Goal: Task Accomplishment & Management: Use online tool/utility

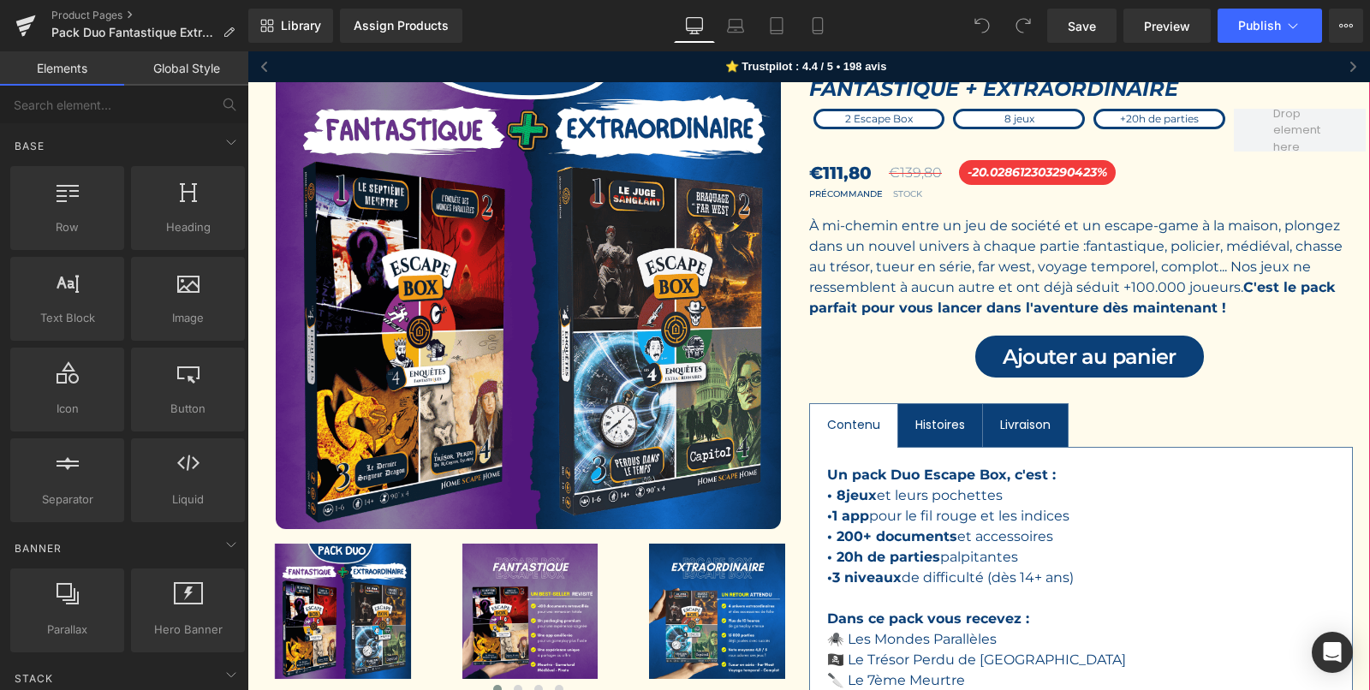
scroll to position [193, 0]
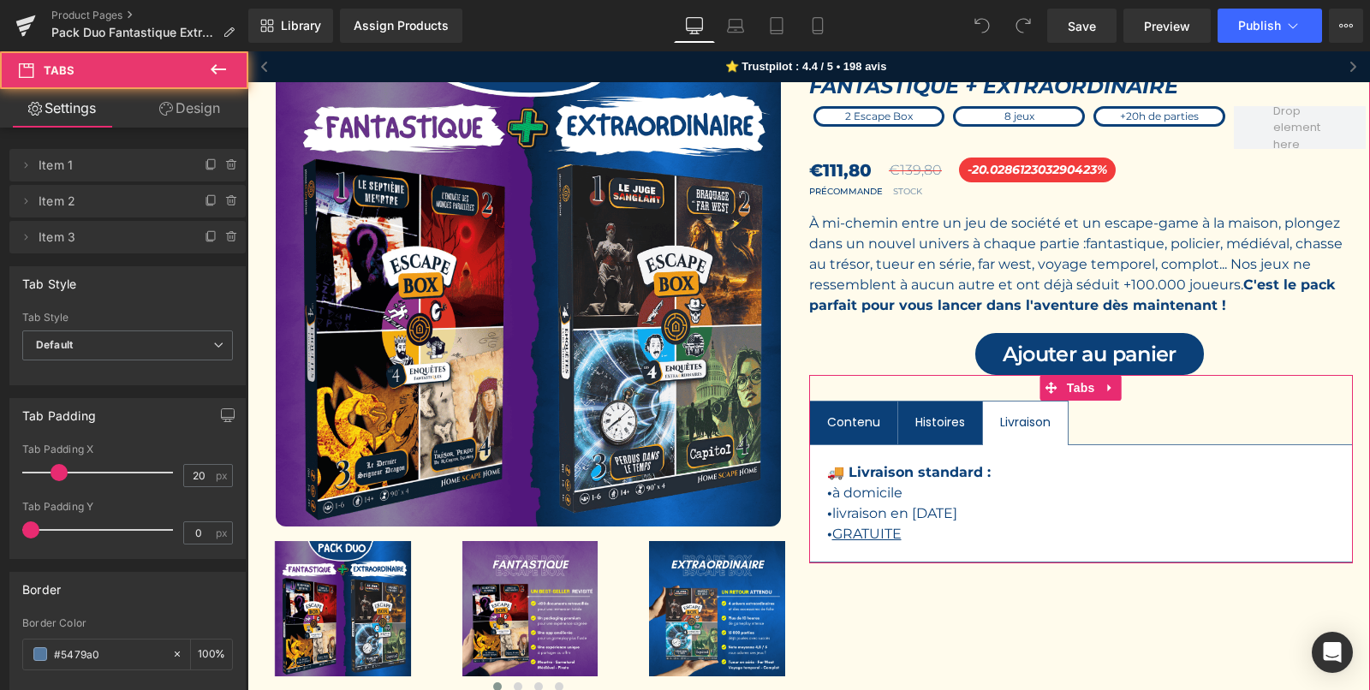
click at [1031, 435] on span "Livraison Text Block" at bounding box center [1025, 422] width 85 height 43
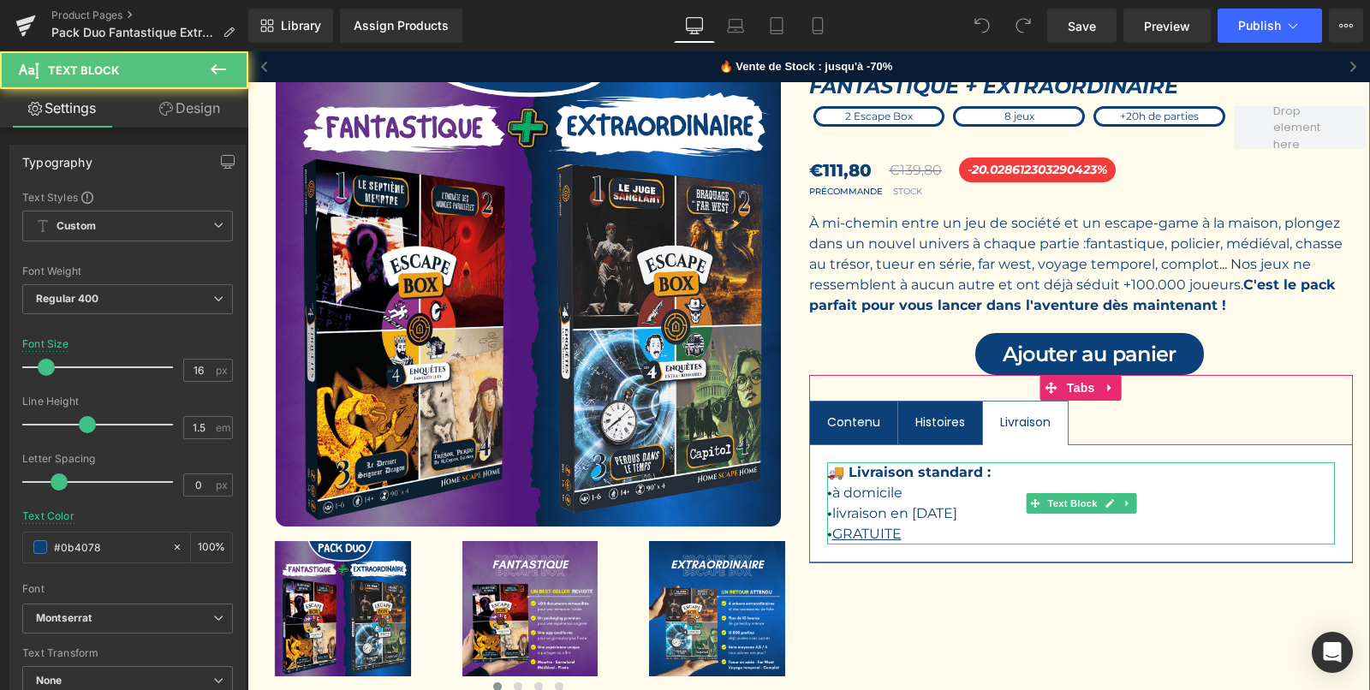
click at [939, 509] on p "• livraison en [DATE]" at bounding box center [1081, 513] width 508 height 21
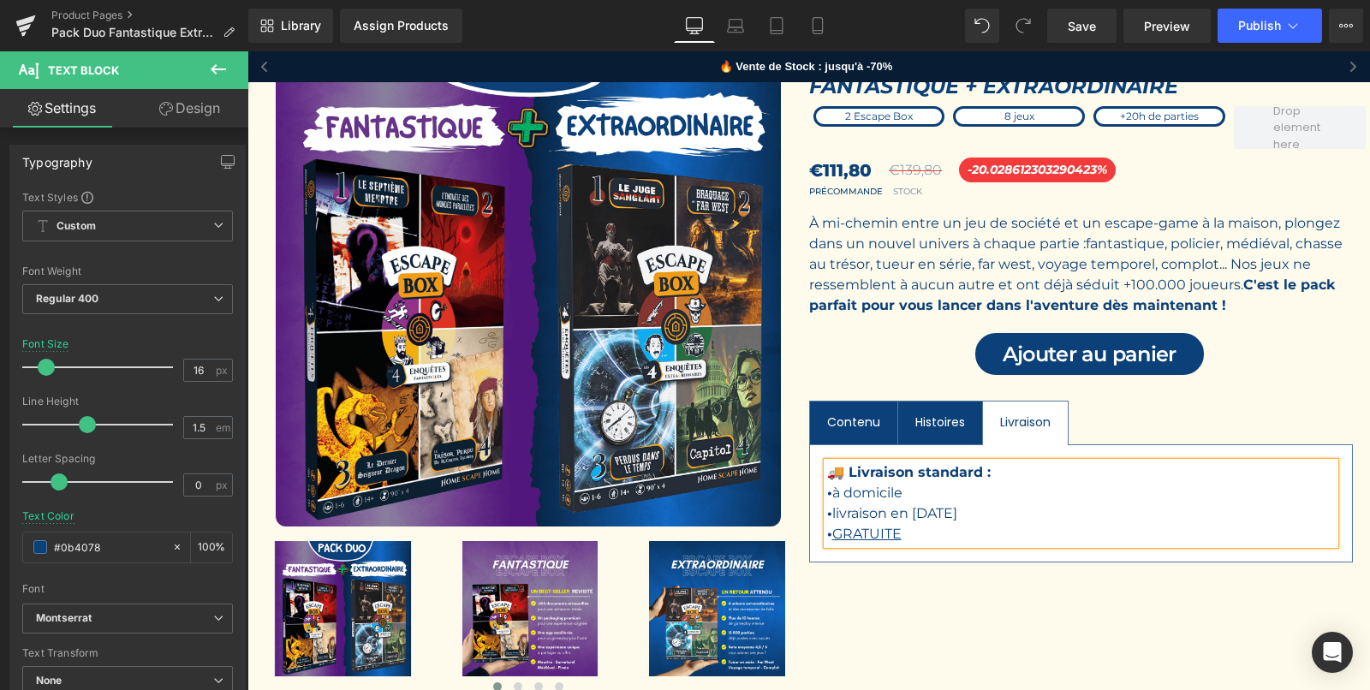
click at [935, 510] on p "• livraison en décembre 2025" at bounding box center [1081, 513] width 508 height 21
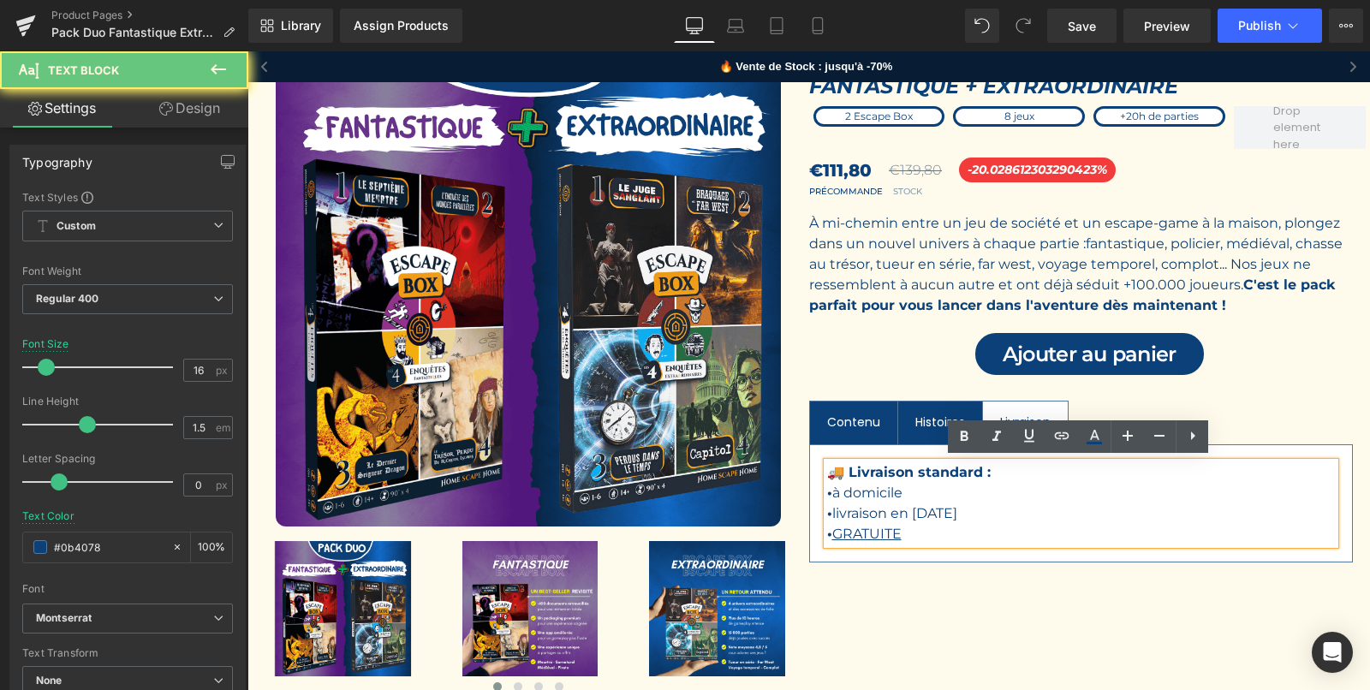
click at [935, 510] on p "• livraison en décembre 2025" at bounding box center [1081, 513] width 508 height 21
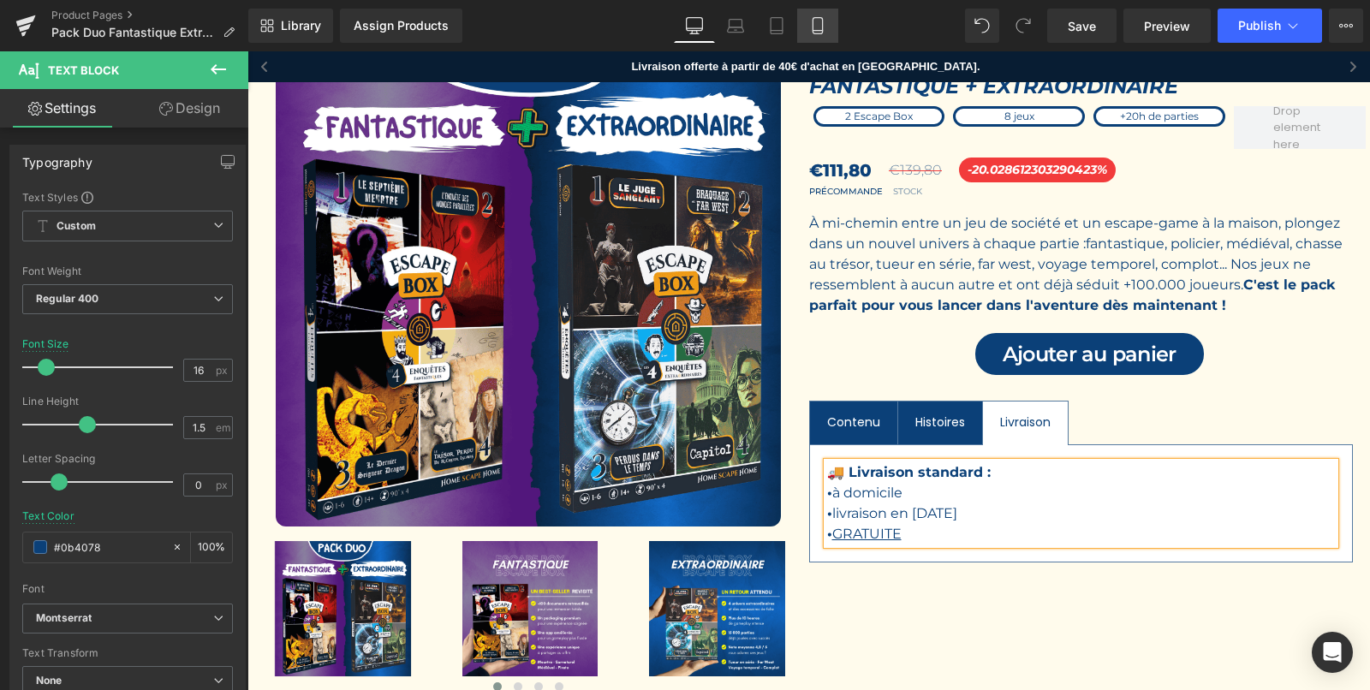
click at [811, 37] on link "Mobile" at bounding box center [817, 26] width 41 height 34
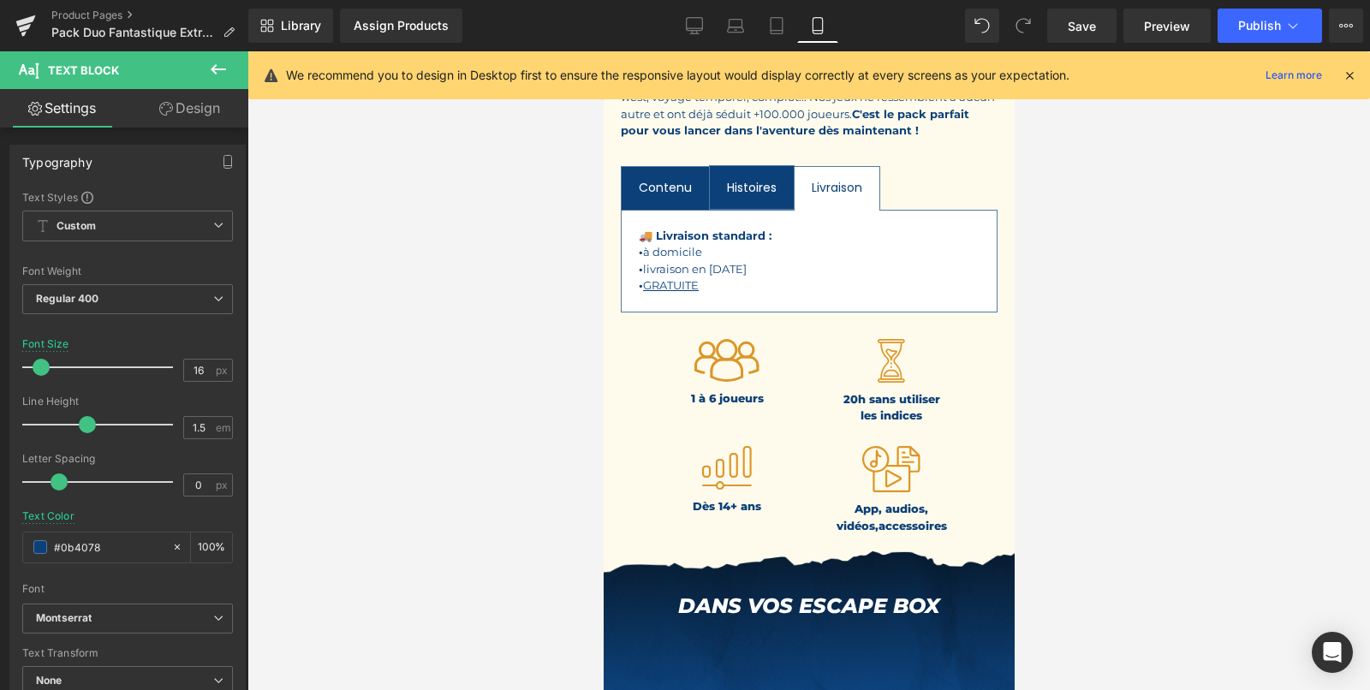
scroll to position [907, 0]
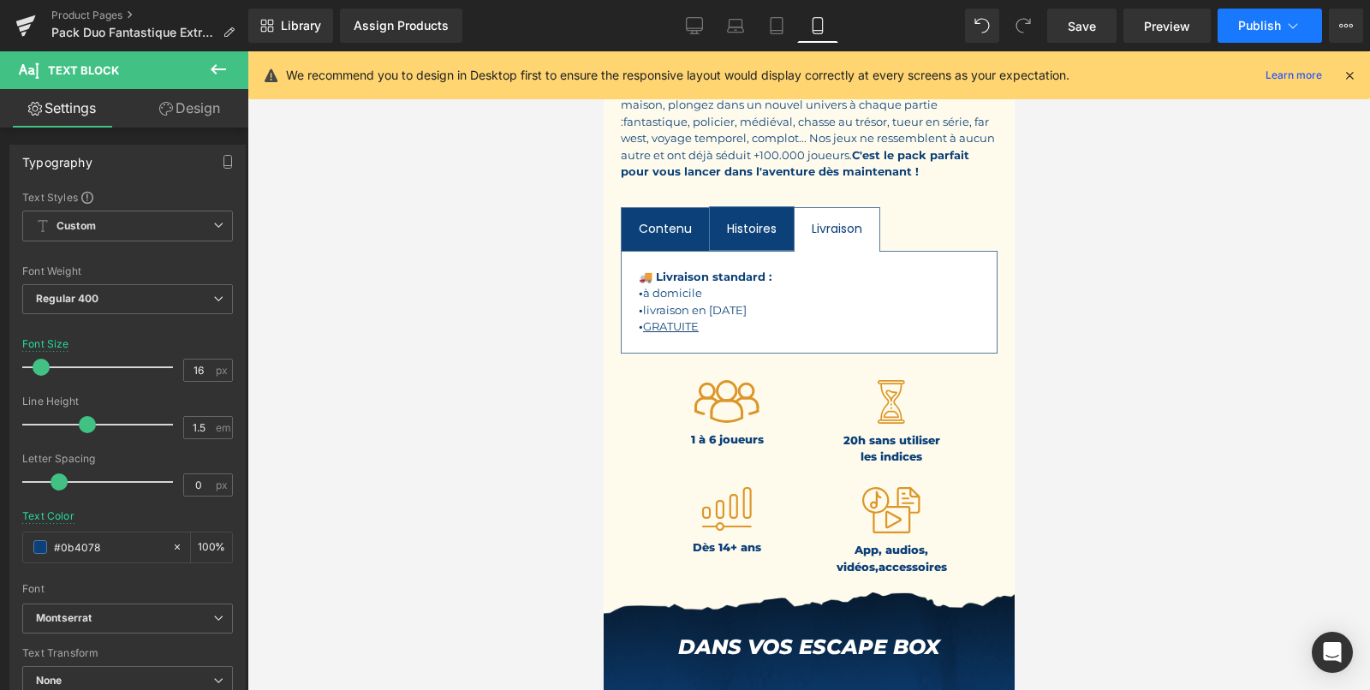
click at [1287, 22] on icon at bounding box center [1292, 25] width 17 height 17
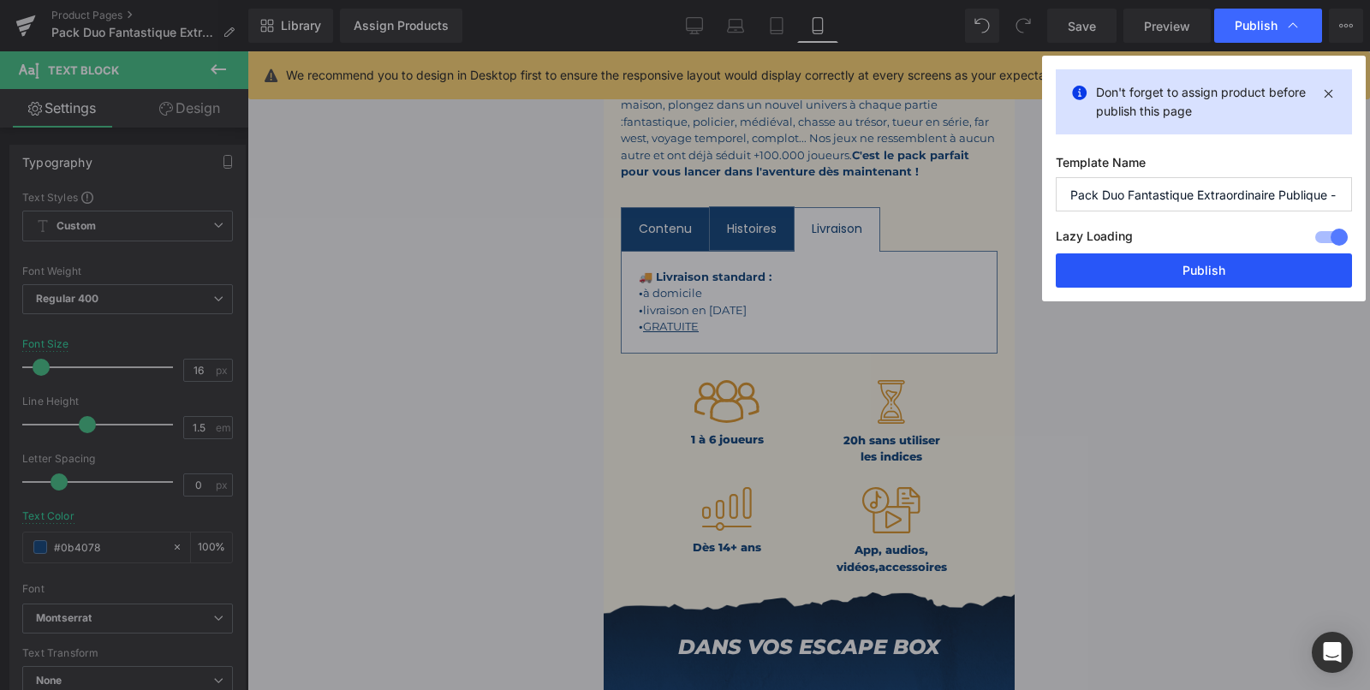
click at [1172, 269] on button "Publish" at bounding box center [1203, 270] width 296 height 34
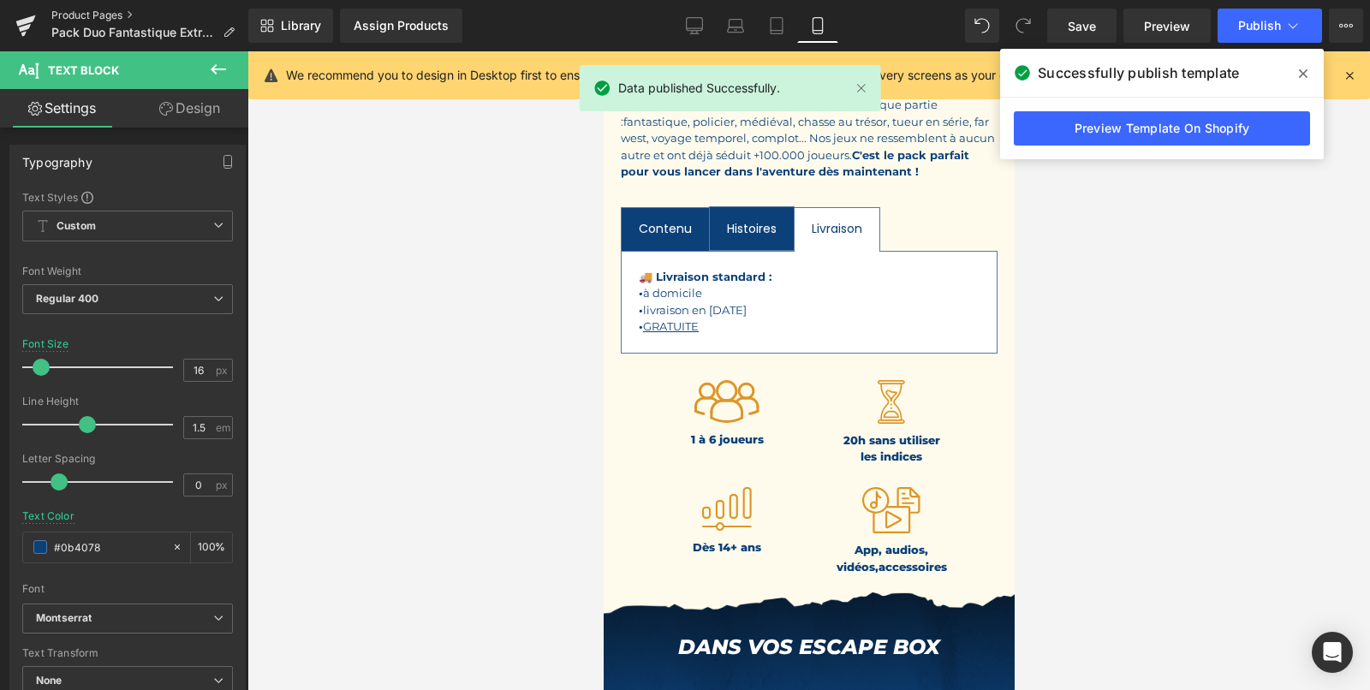
click at [102, 10] on link "Product Pages" at bounding box center [149, 16] width 197 height 14
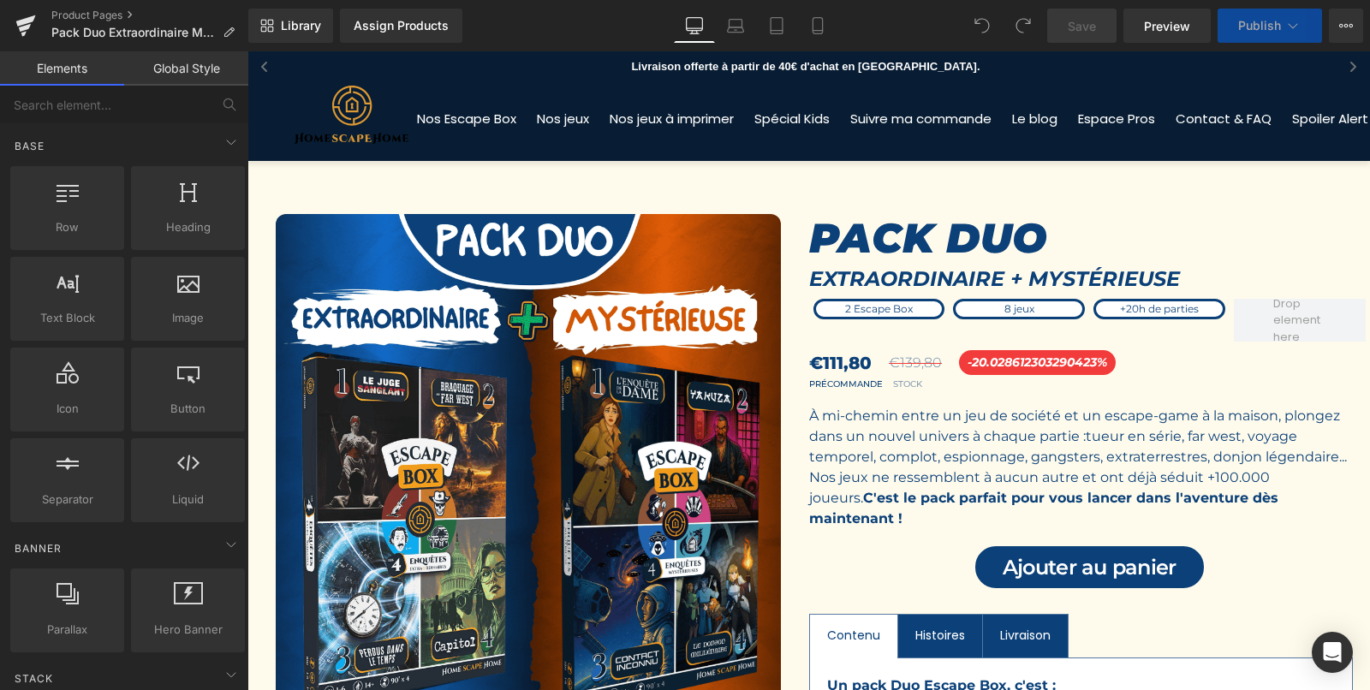
click at [247, 51] on div at bounding box center [247, 51] width 0 height 0
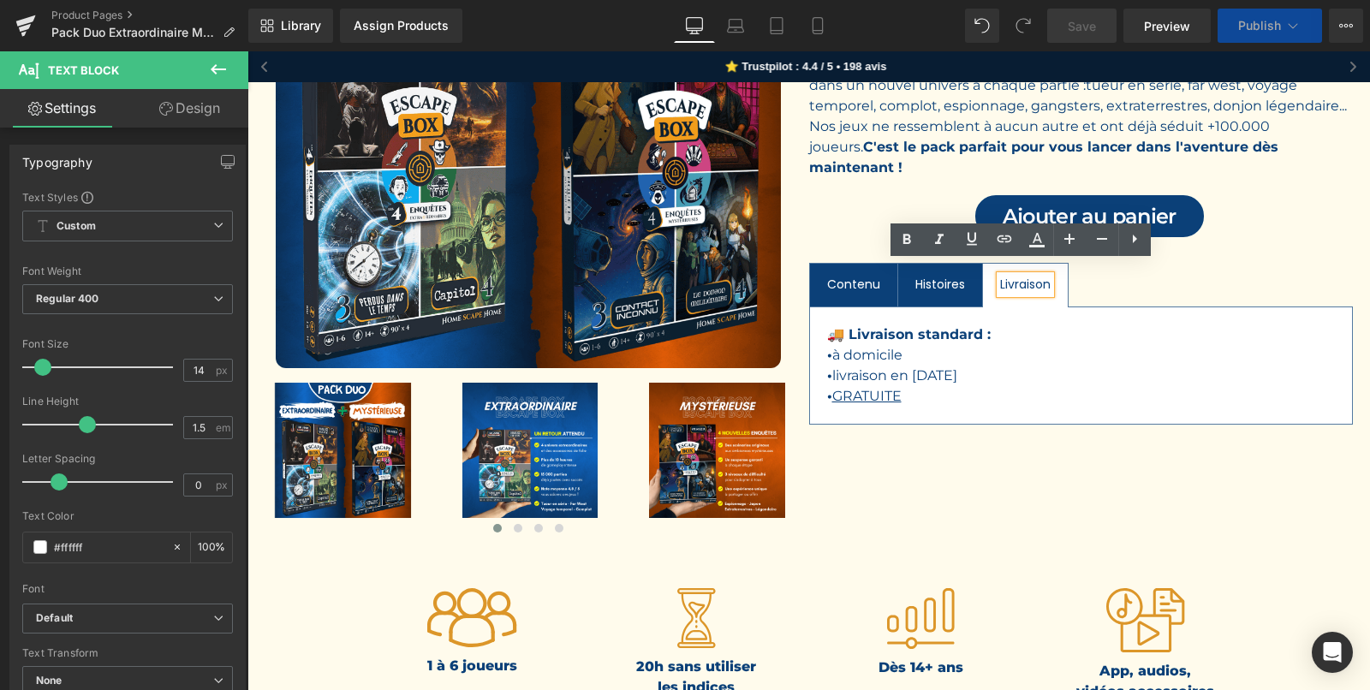
scroll to position [363, 0]
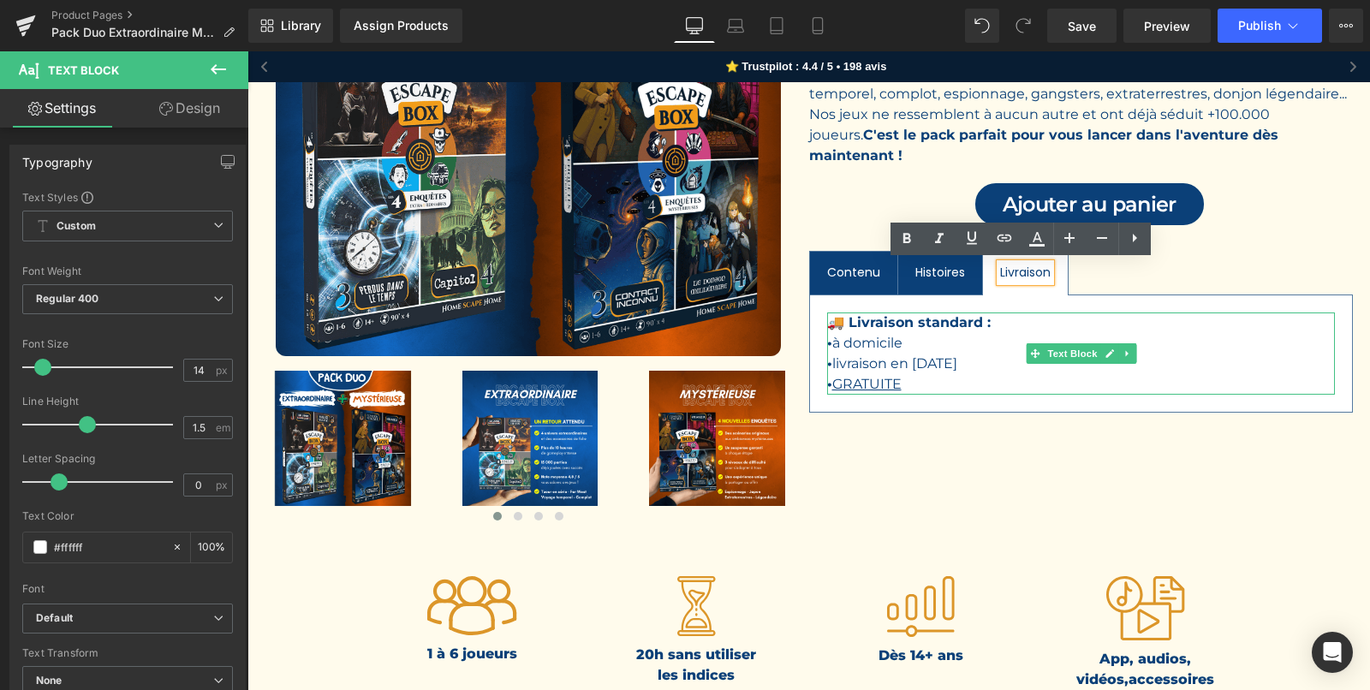
click at [937, 358] on p "• livraison en [DATE]" at bounding box center [1081, 364] width 508 height 21
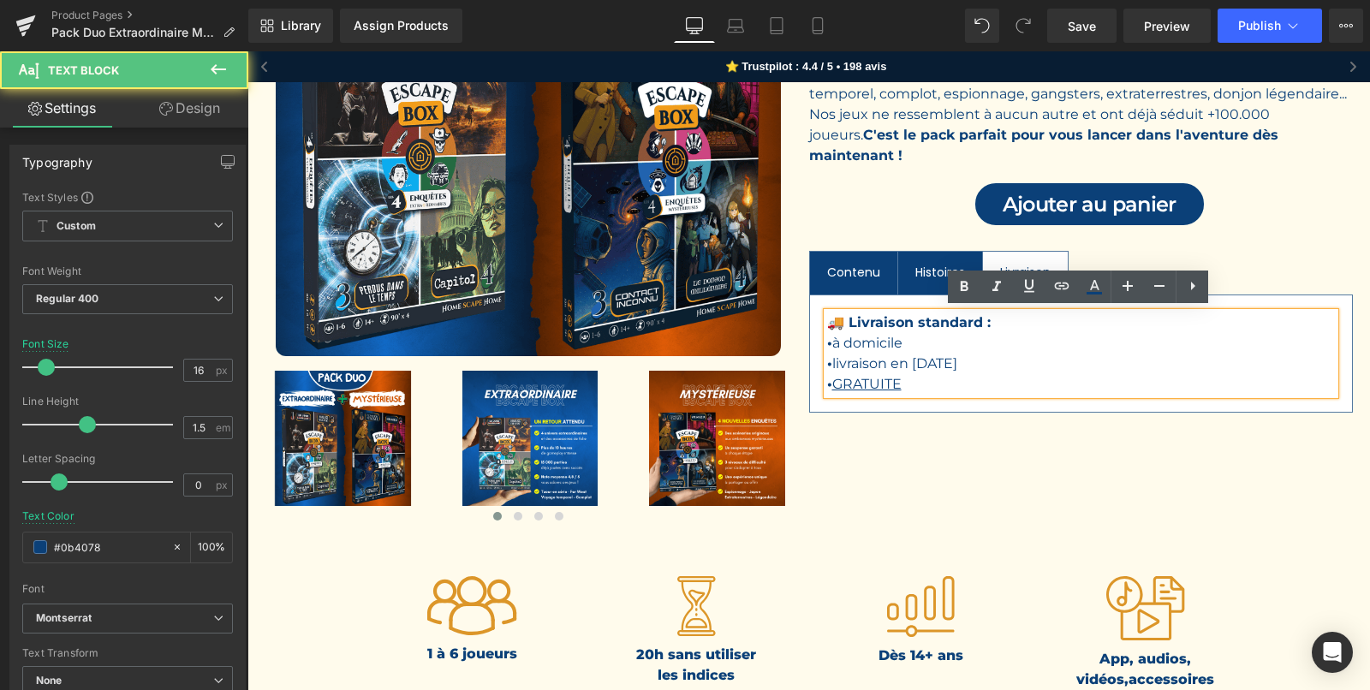
click at [937, 359] on p "• livraison en [DATE]" at bounding box center [1081, 364] width 508 height 21
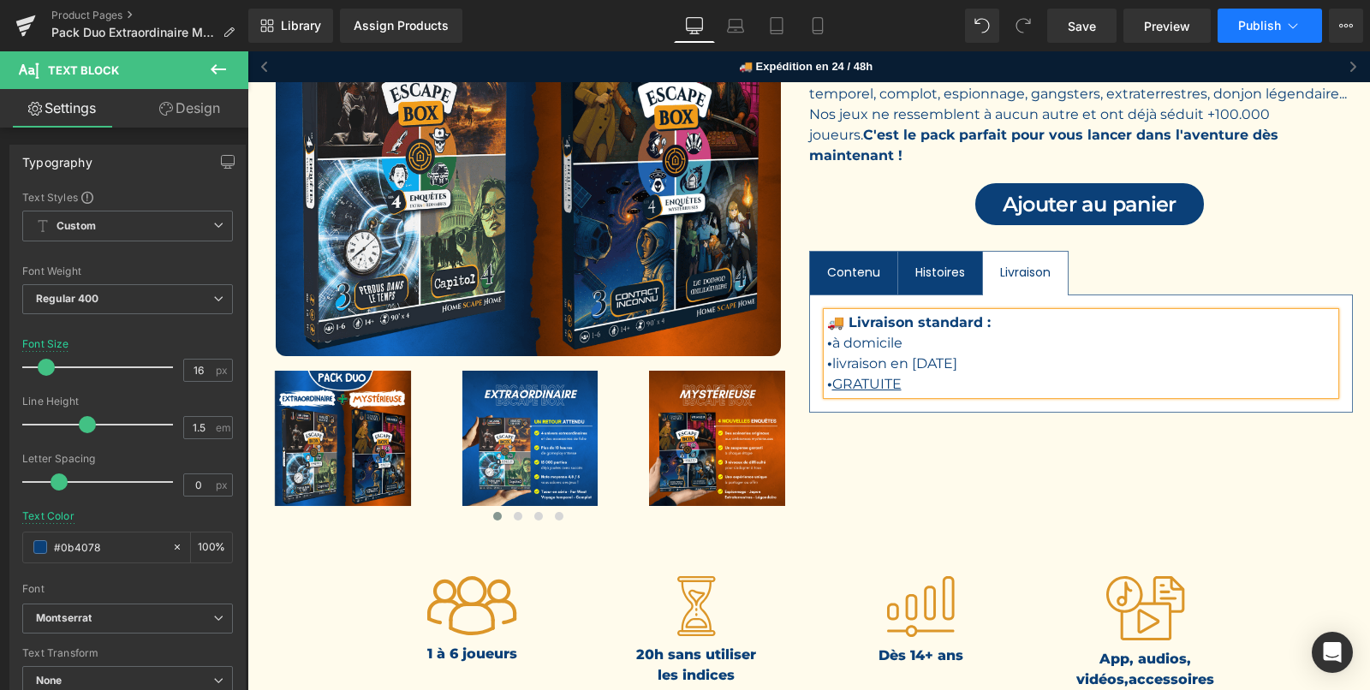
click at [1283, 30] on button "Publish" at bounding box center [1269, 26] width 104 height 34
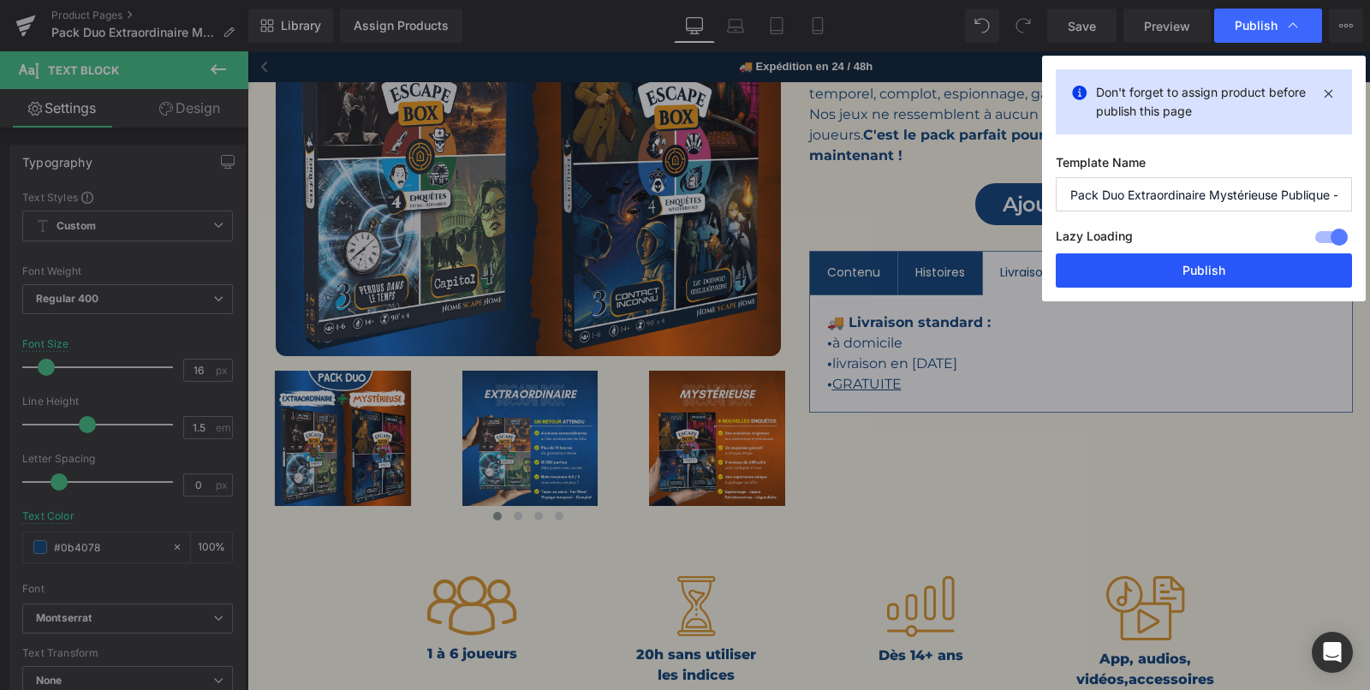
click at [1203, 265] on button "Publish" at bounding box center [1203, 270] width 296 height 34
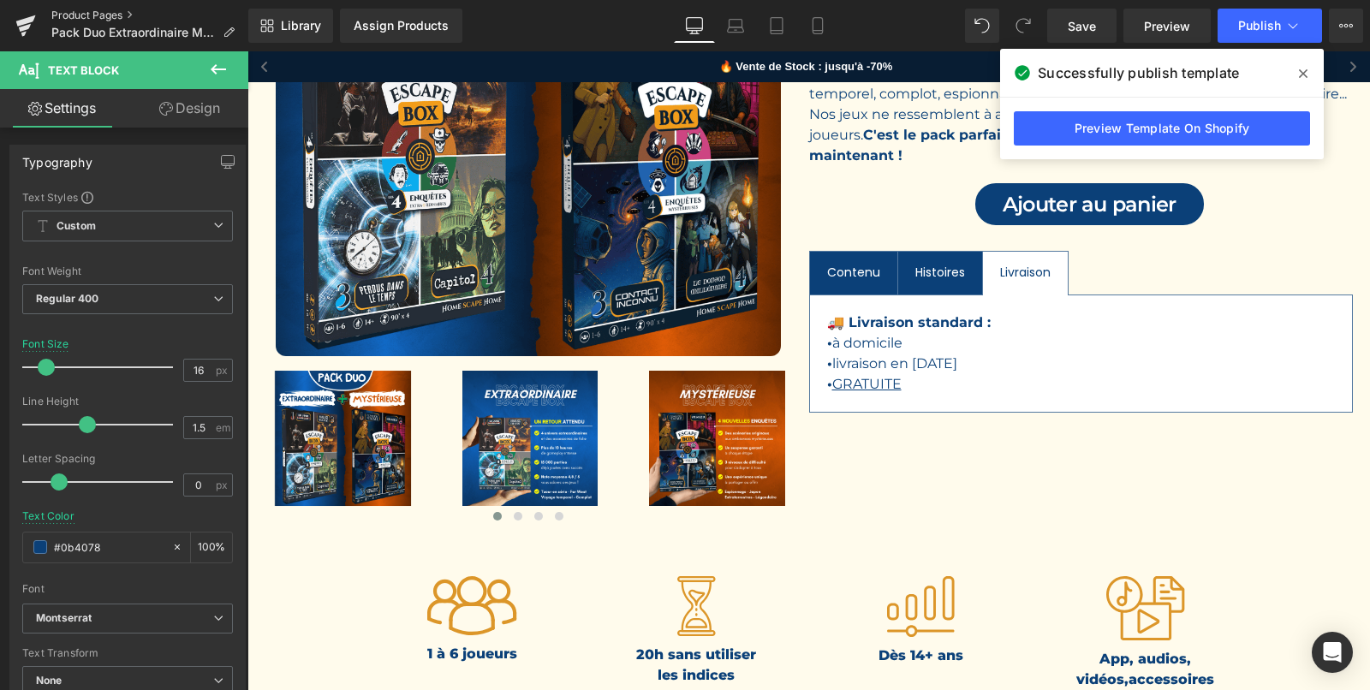
click at [93, 15] on link "Product Pages" at bounding box center [149, 16] width 197 height 14
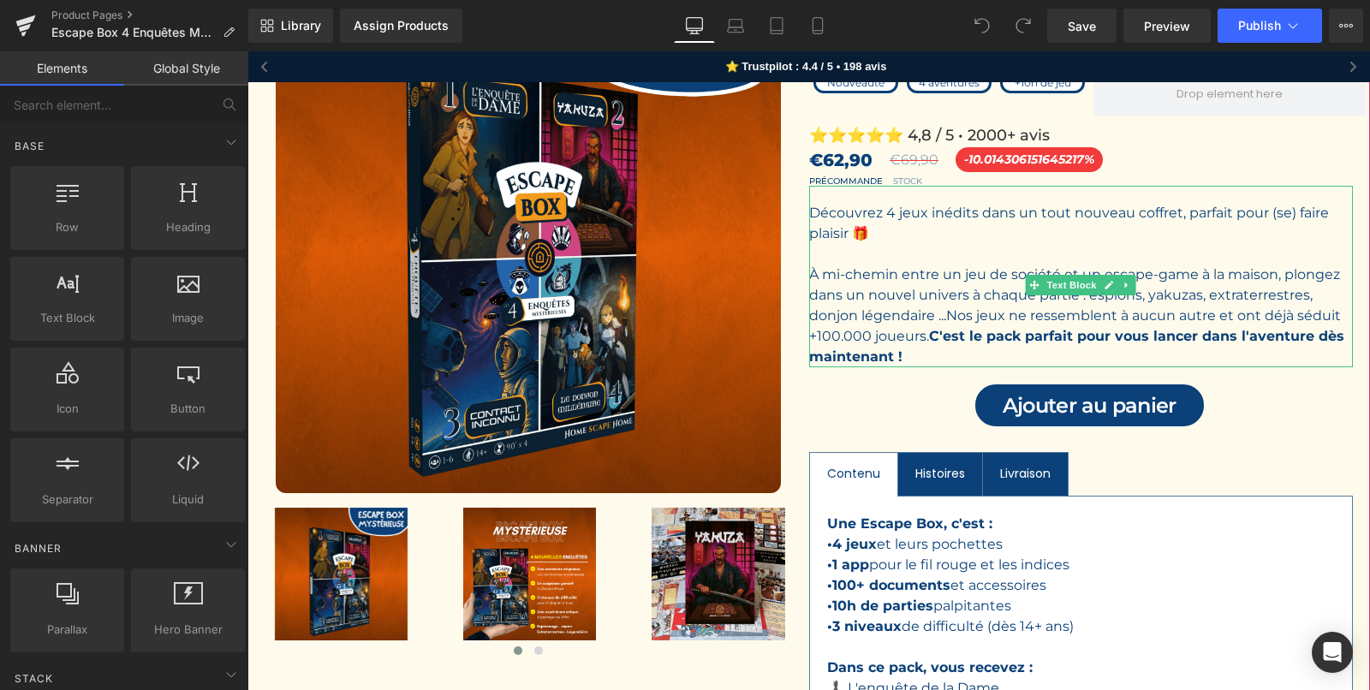
scroll to position [228, 0]
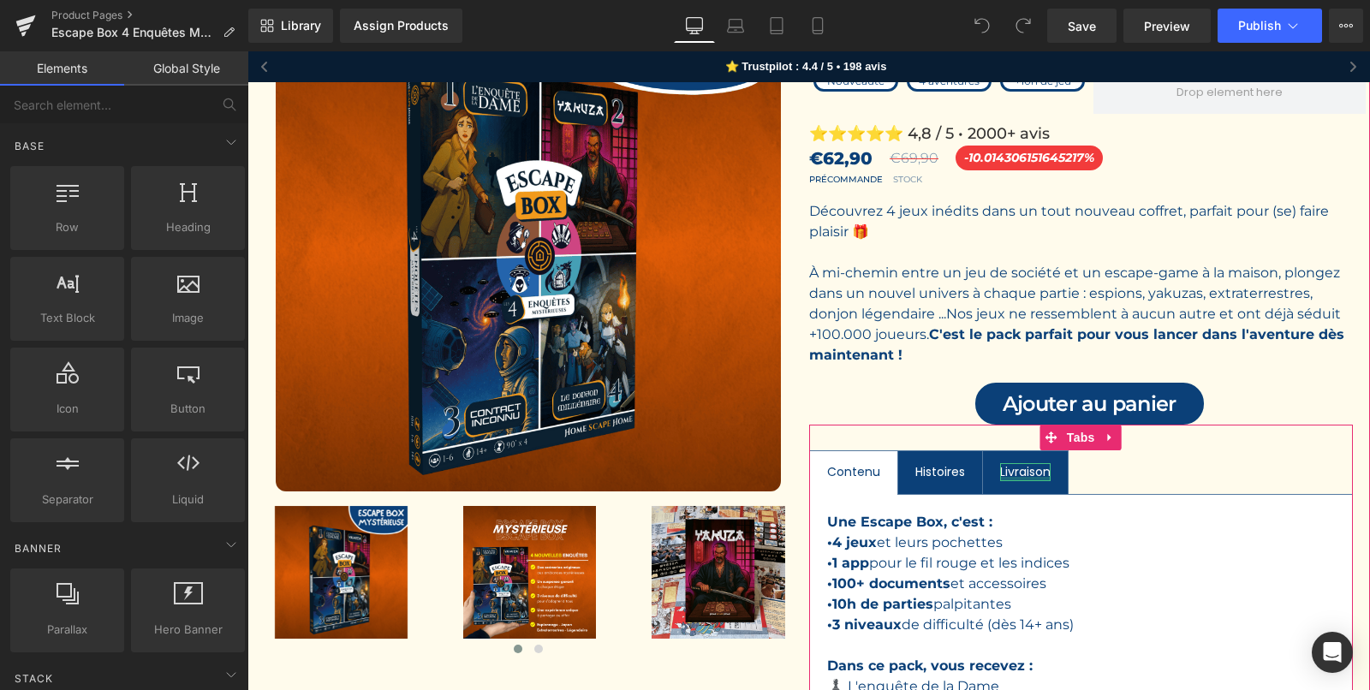
click at [1018, 477] on div at bounding box center [1025, 479] width 51 height 4
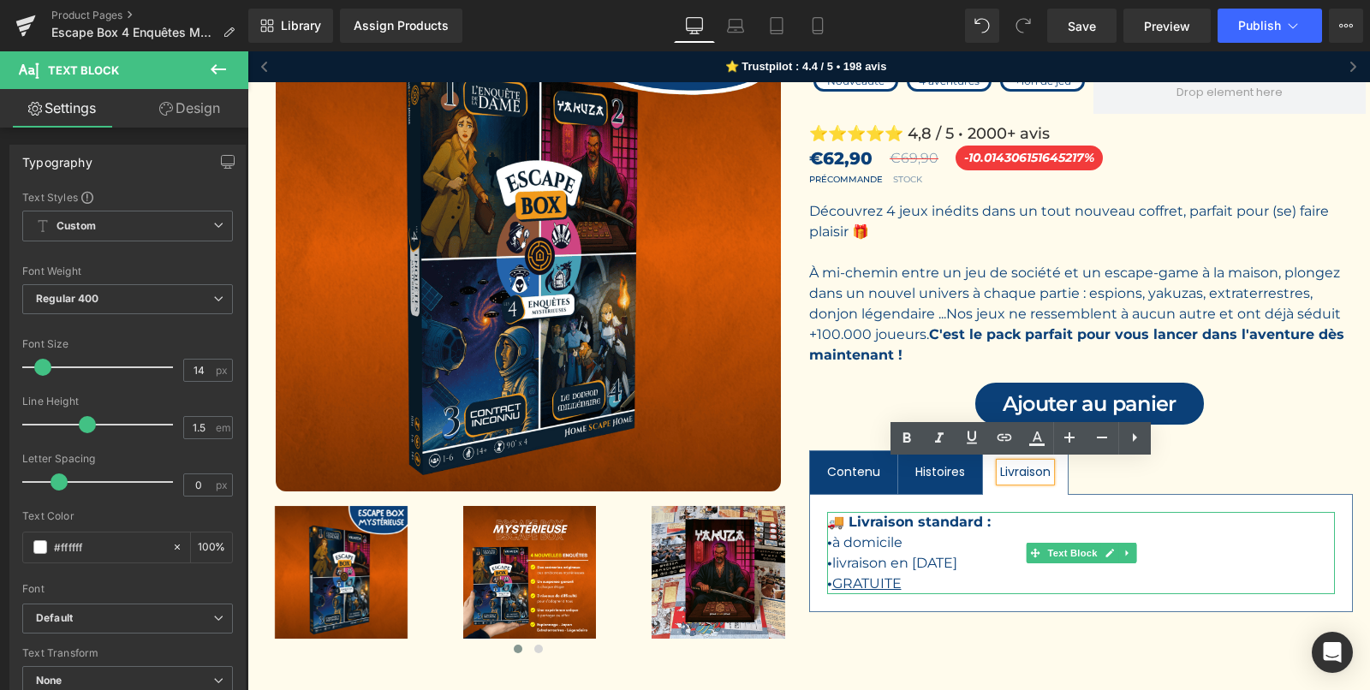
click at [951, 562] on span "livraison en [DATE]" at bounding box center [894, 563] width 125 height 16
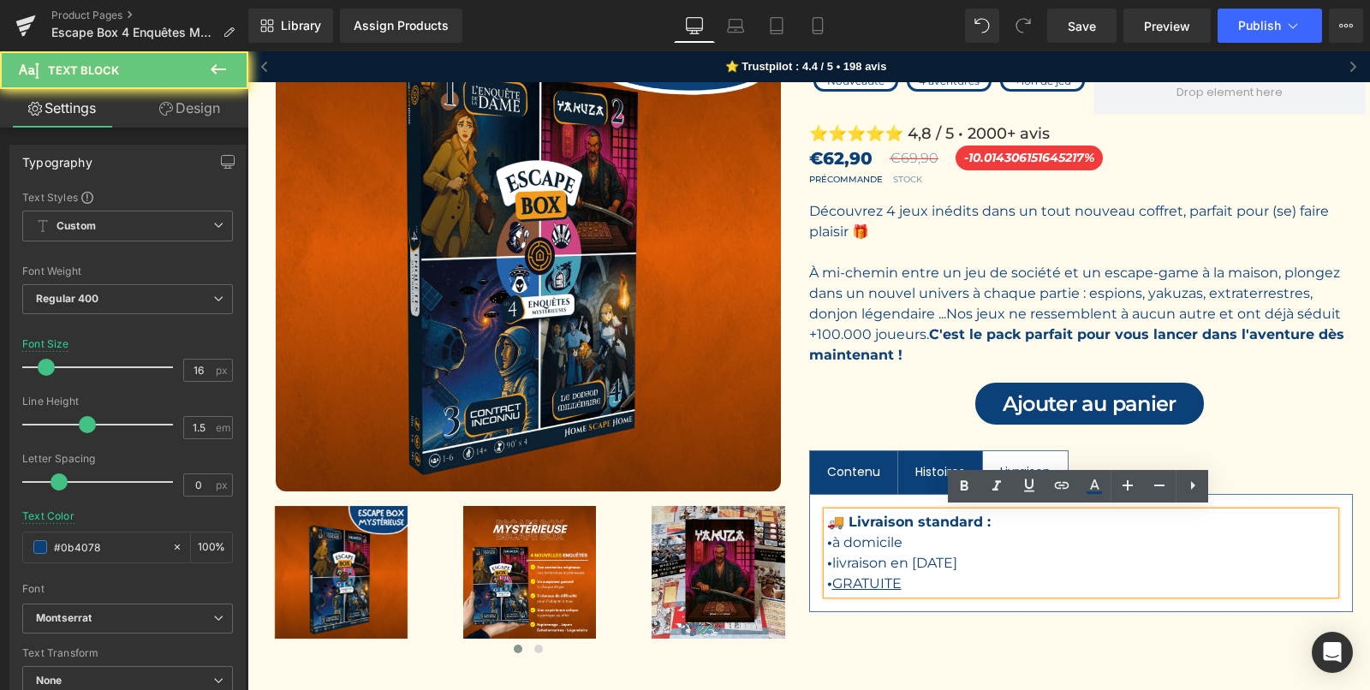
click at [951, 562] on span "livraison en [DATE]" at bounding box center [894, 563] width 125 height 16
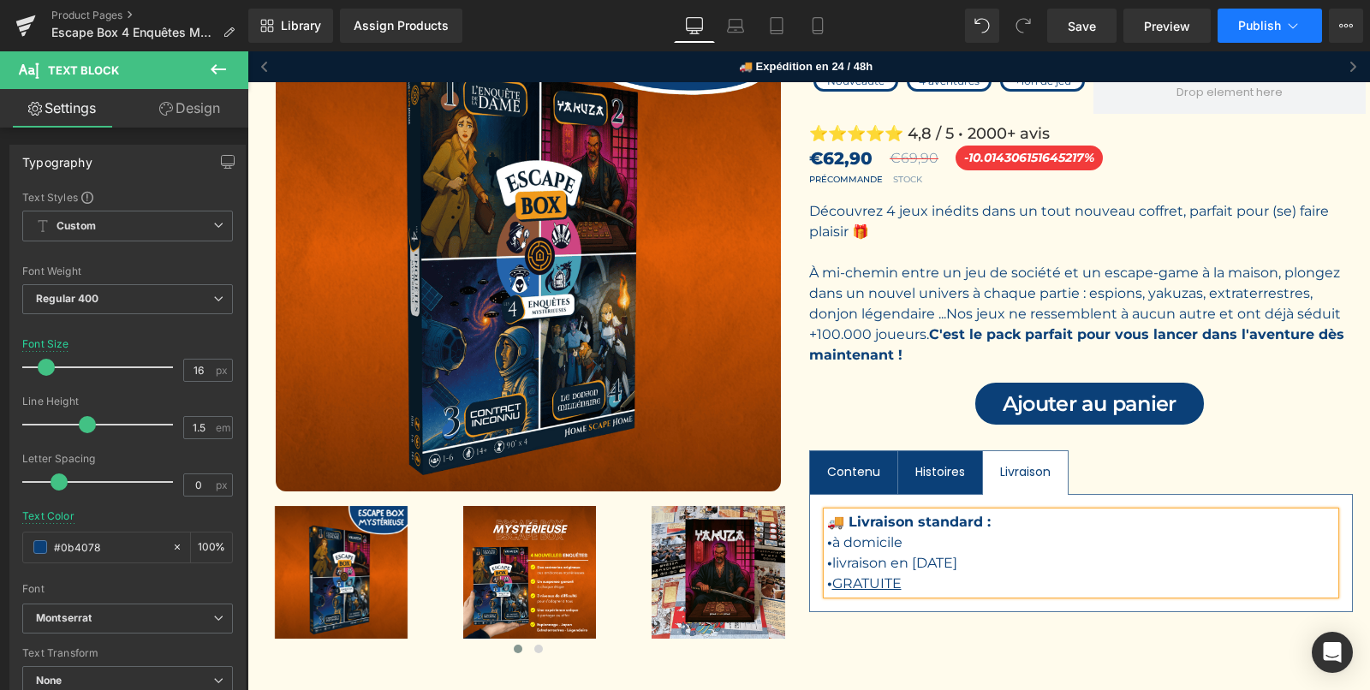
click at [1264, 35] on button "Publish" at bounding box center [1269, 26] width 104 height 34
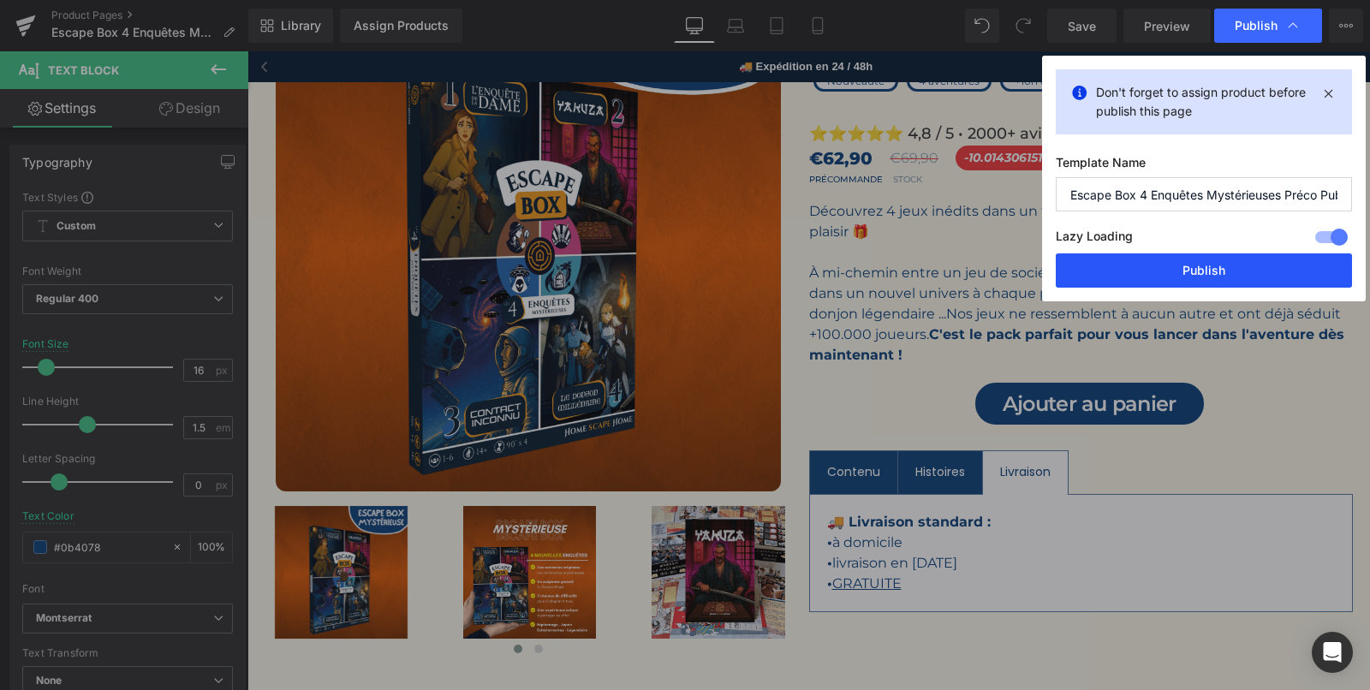
click at [1188, 272] on button "Publish" at bounding box center [1203, 270] width 296 height 34
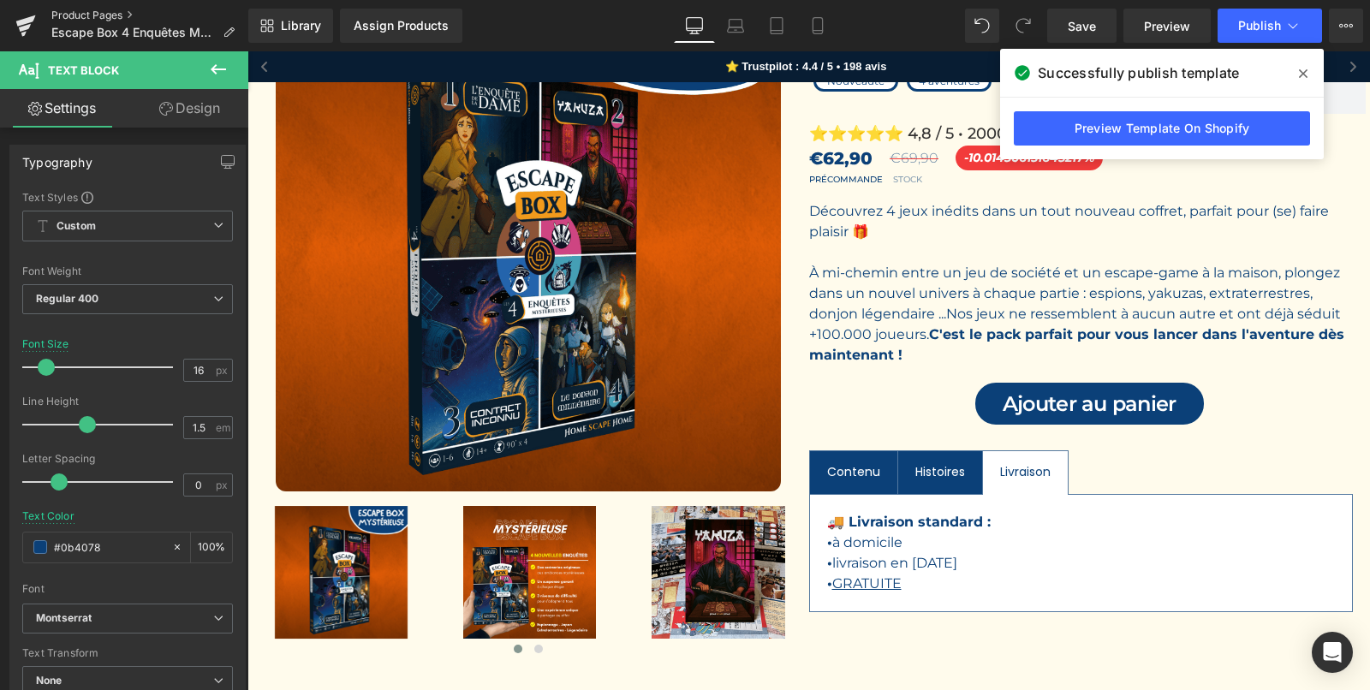
click at [86, 15] on link "Product Pages" at bounding box center [149, 16] width 197 height 14
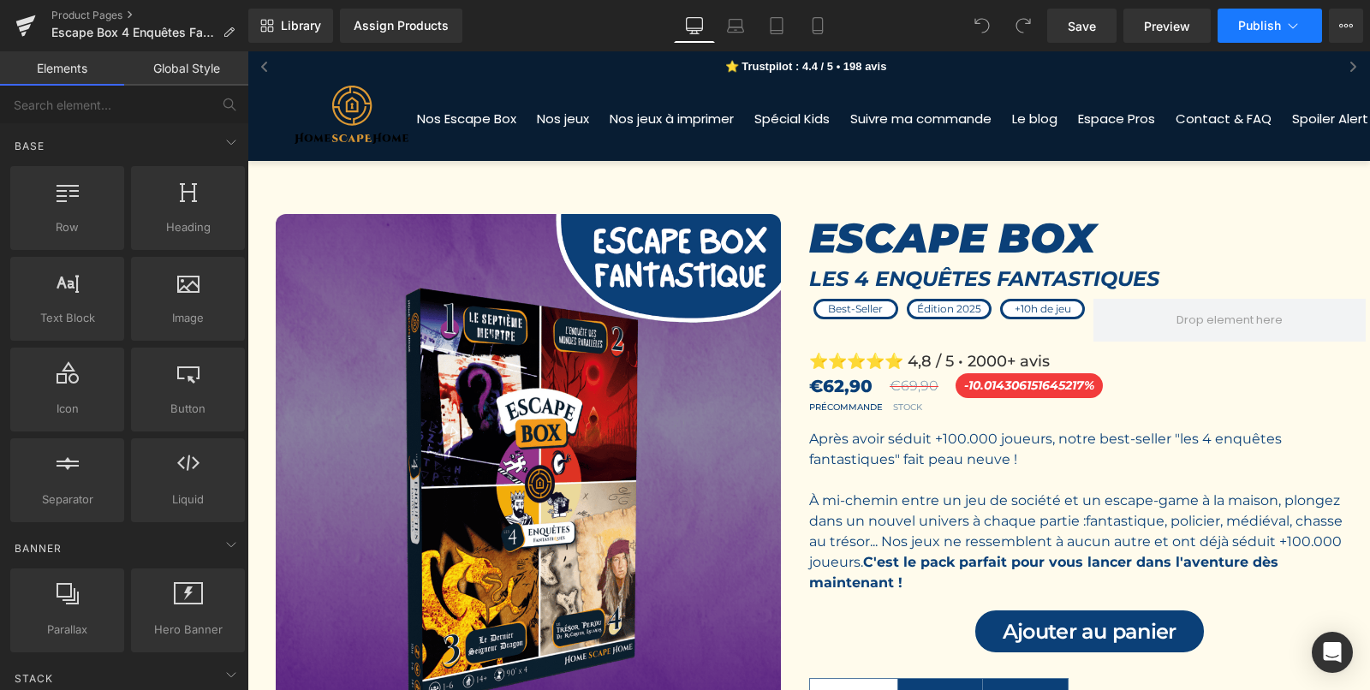
click at [1291, 24] on icon at bounding box center [1292, 25] width 17 height 17
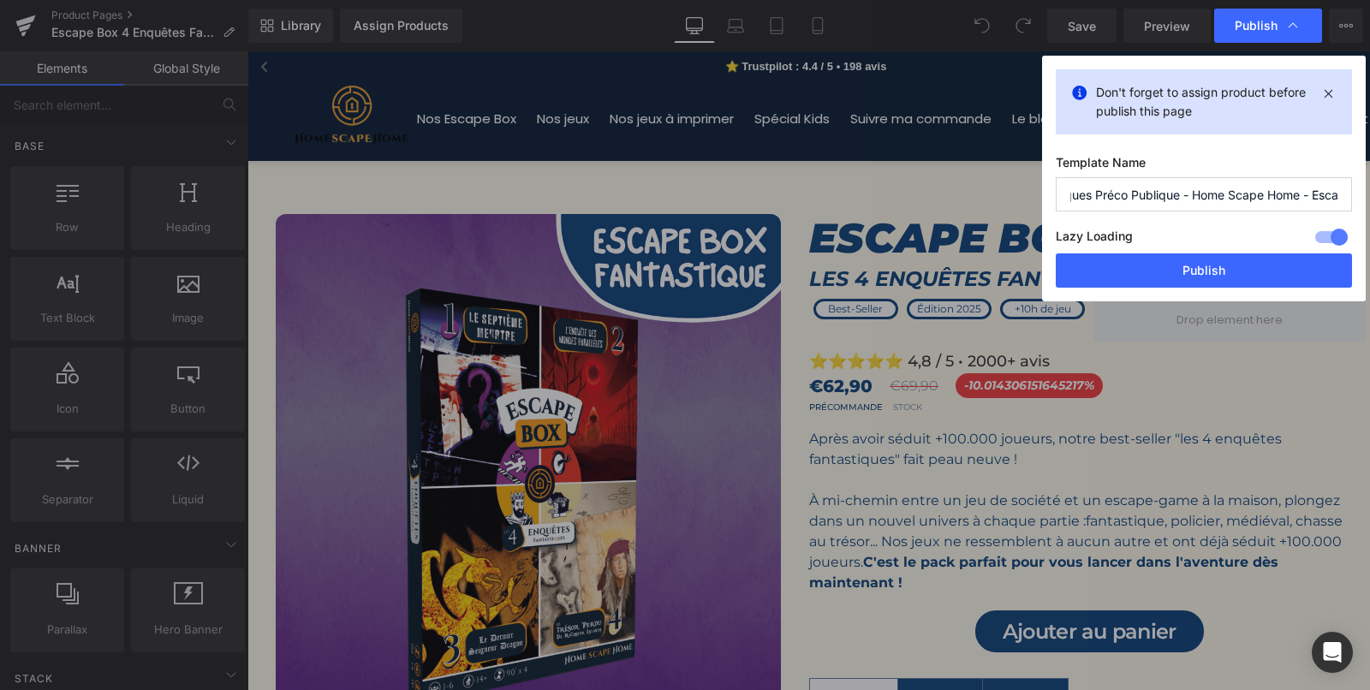
scroll to position [0, 192]
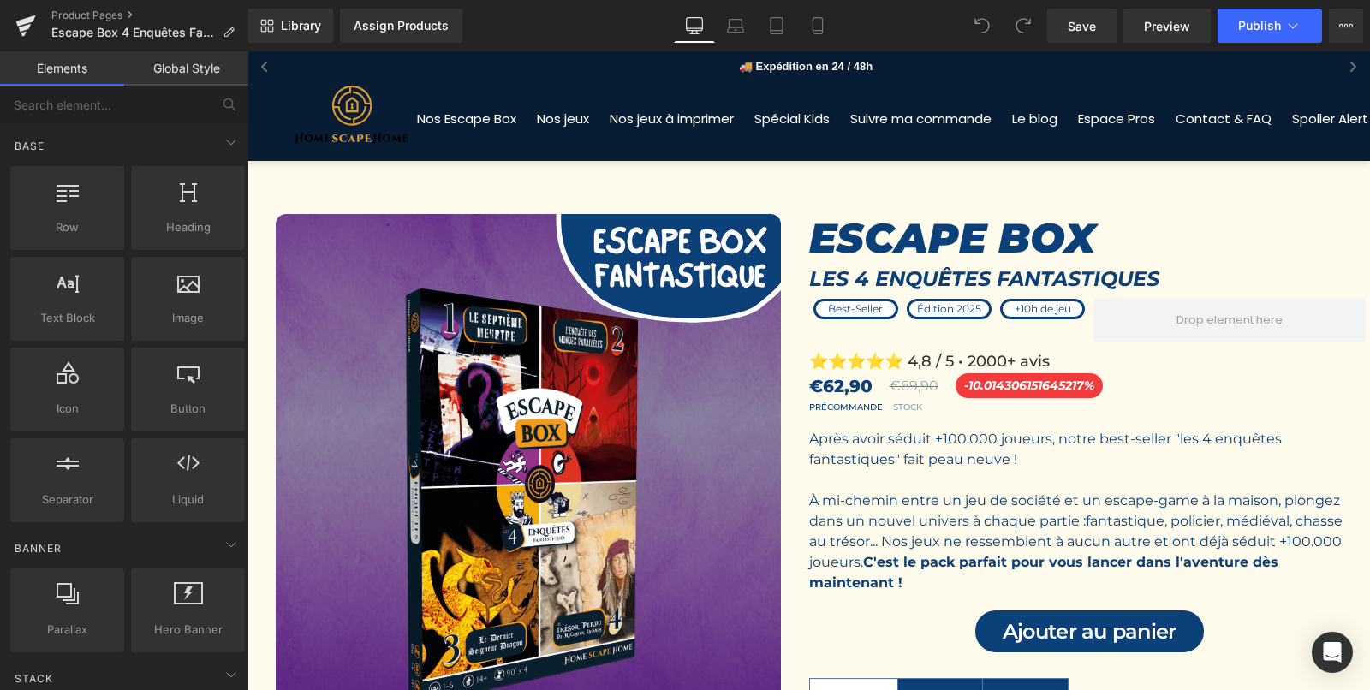
click at [1057, 508] on span "Text Block" at bounding box center [1071, 502] width 56 height 21
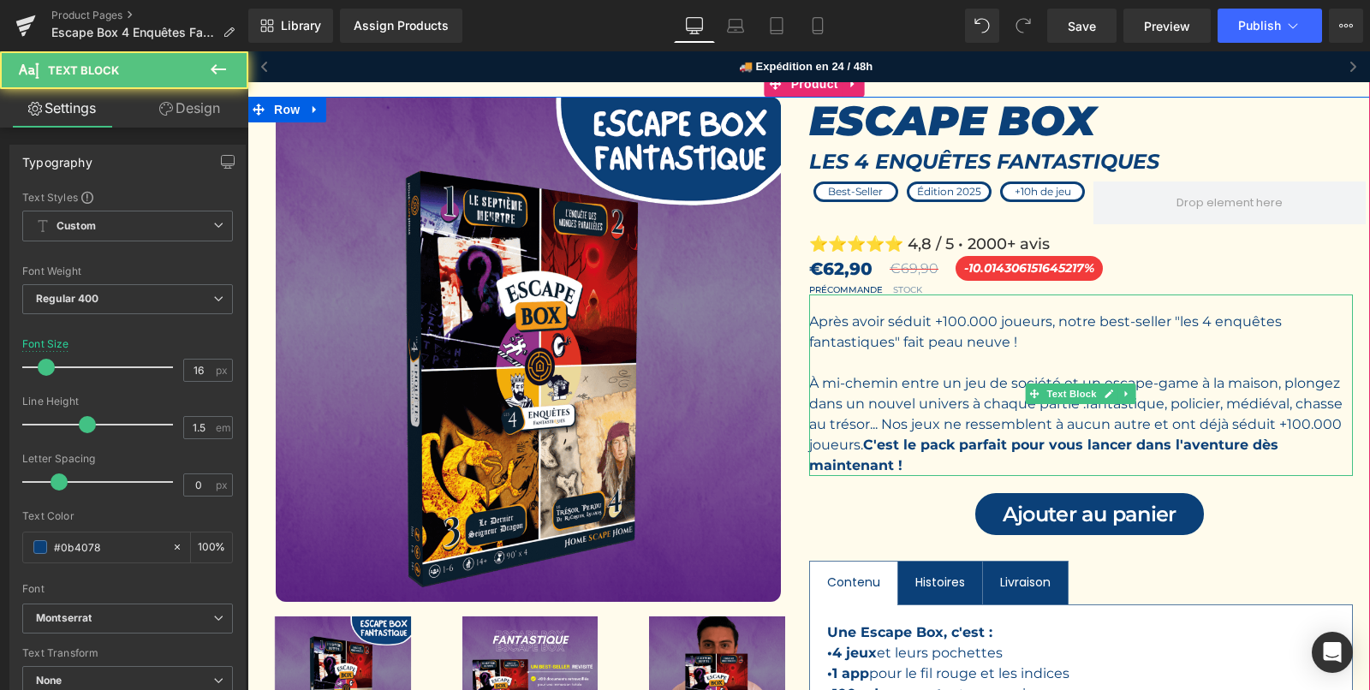
scroll to position [118, 0]
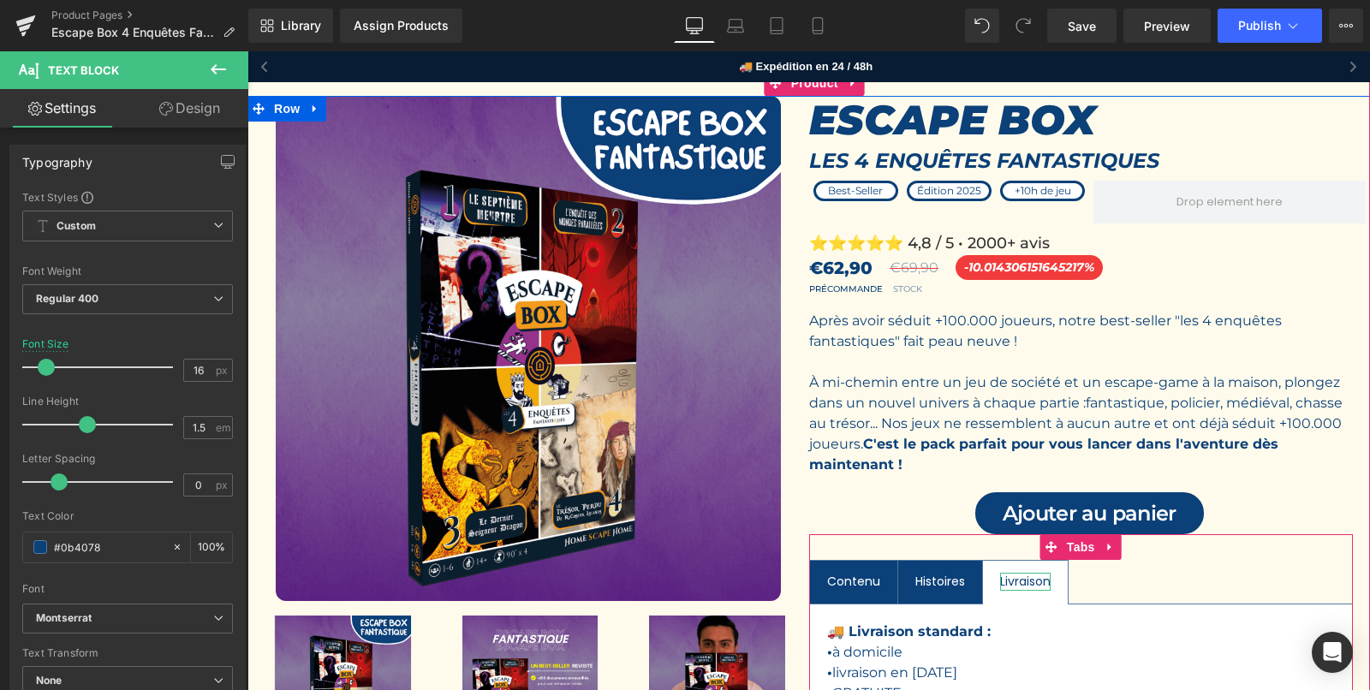
click at [1023, 576] on div "Livraison" at bounding box center [1025, 582] width 51 height 18
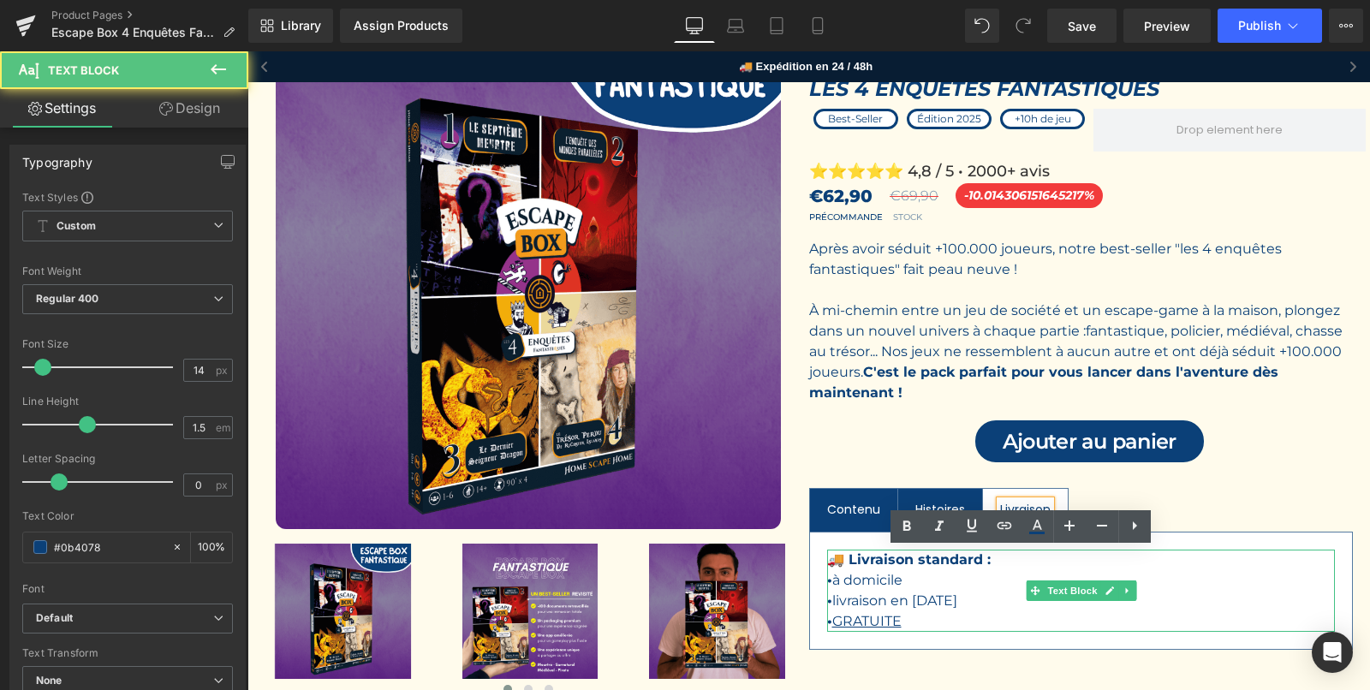
scroll to position [198, 0]
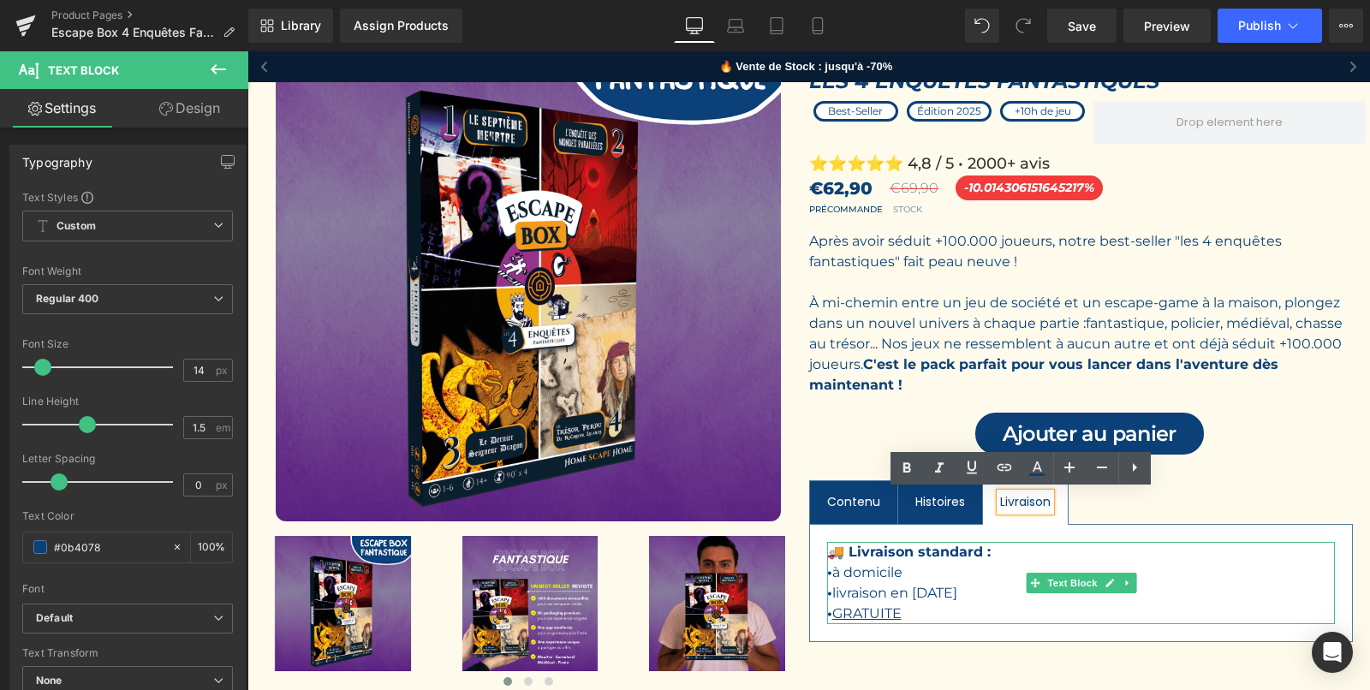
click at [937, 587] on p "• livraison en [DATE]" at bounding box center [1081, 593] width 508 height 21
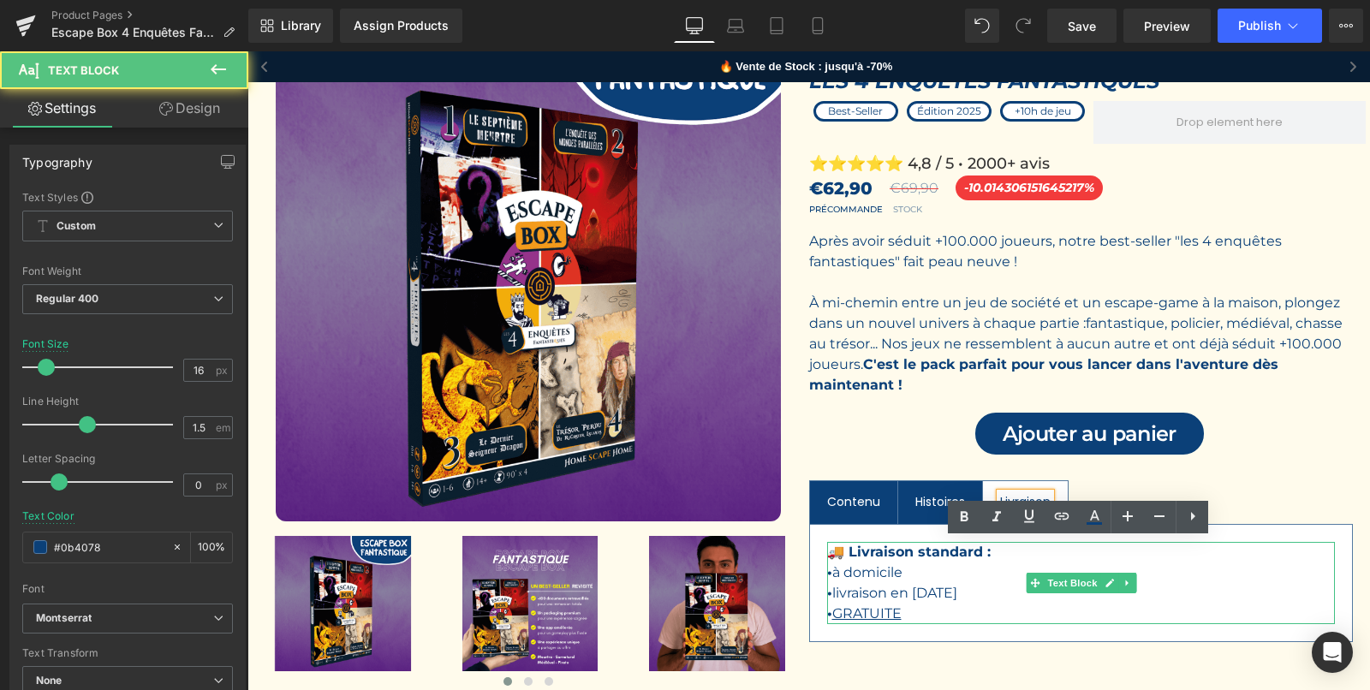
click at [937, 587] on p "• livraison en [DATE]" at bounding box center [1081, 593] width 508 height 21
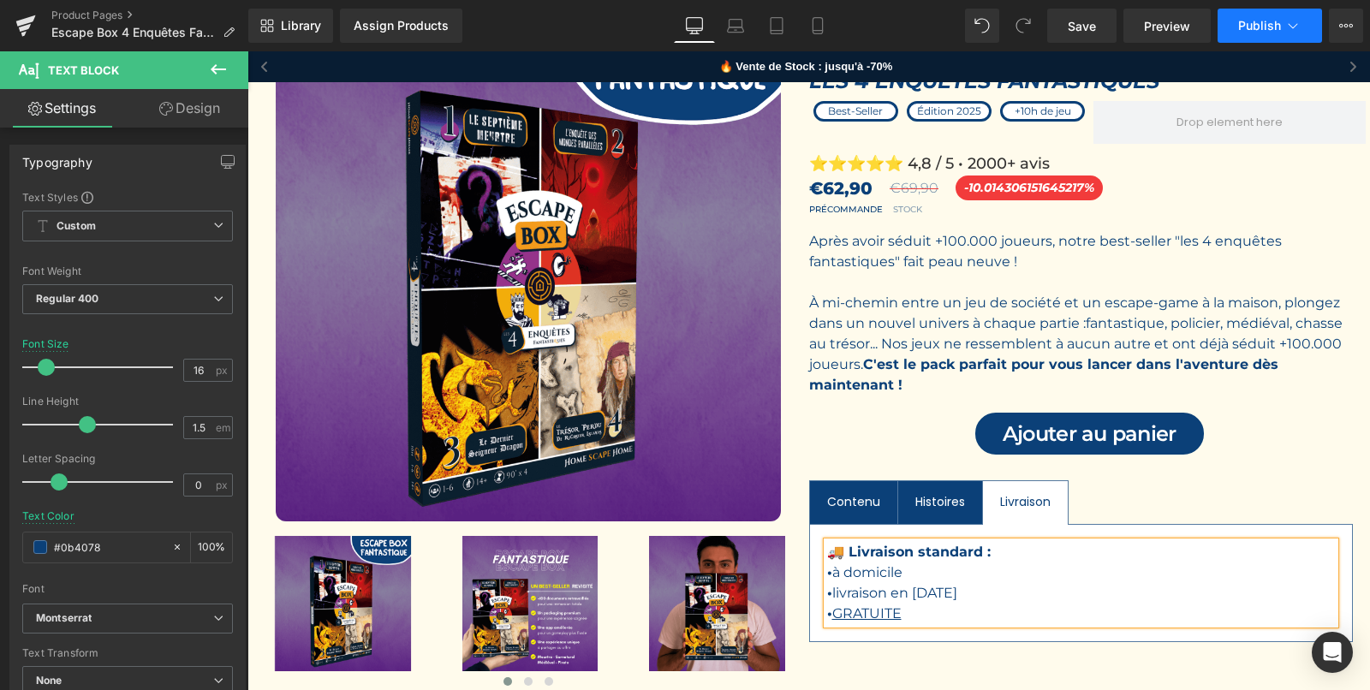
click at [1238, 24] on span "Publish" at bounding box center [1259, 26] width 43 height 14
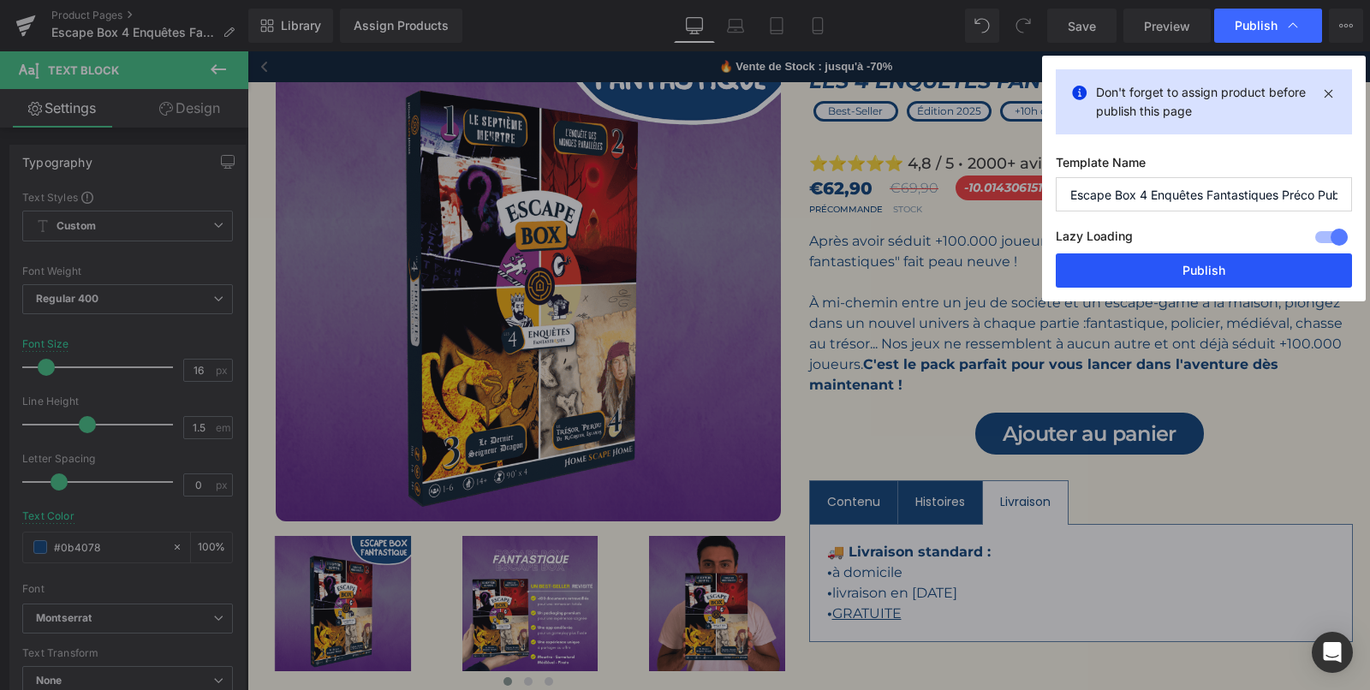
click at [1168, 275] on button "Publish" at bounding box center [1203, 270] width 296 height 34
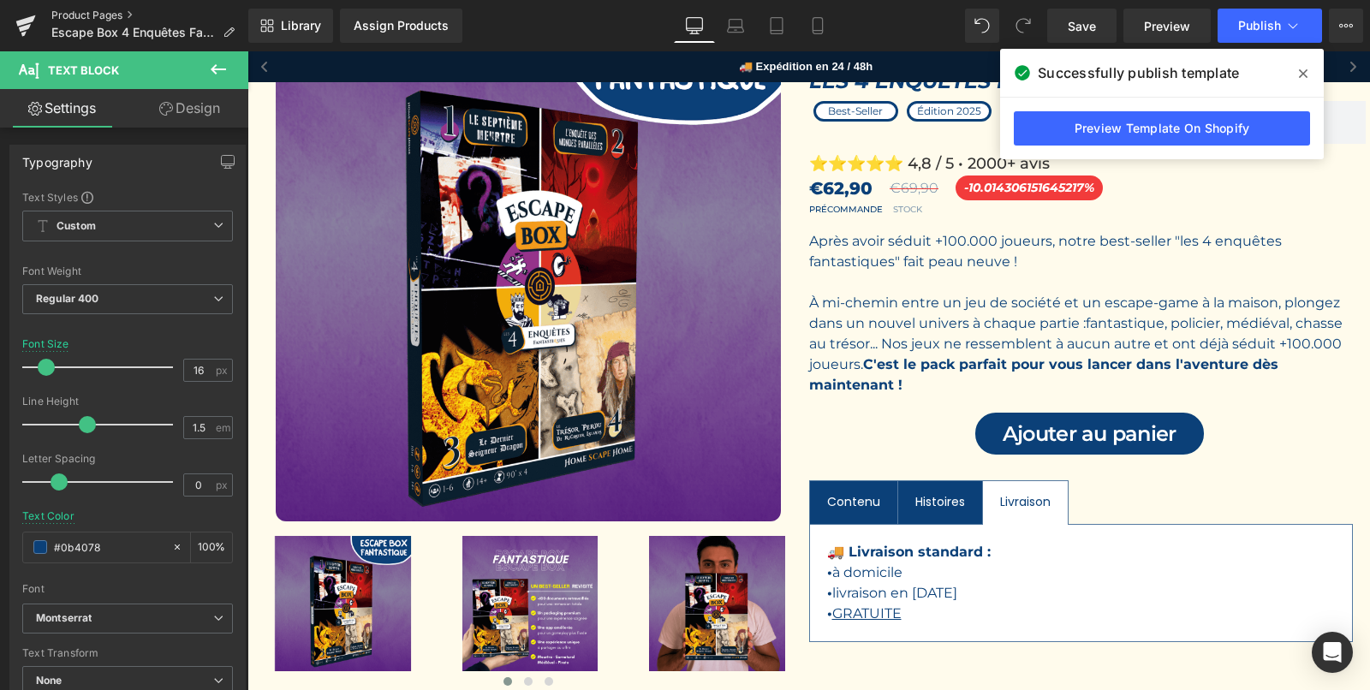
click at [96, 13] on link "Product Pages" at bounding box center [149, 16] width 197 height 14
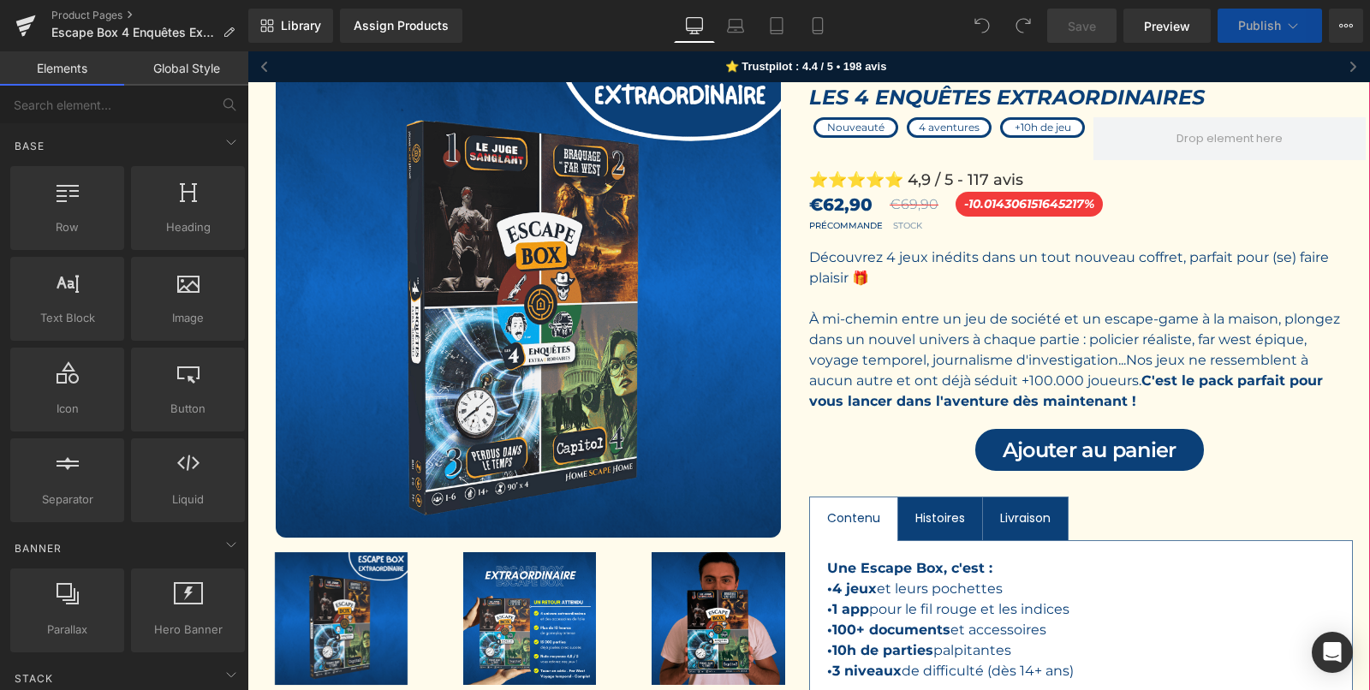
scroll to position [214, 0]
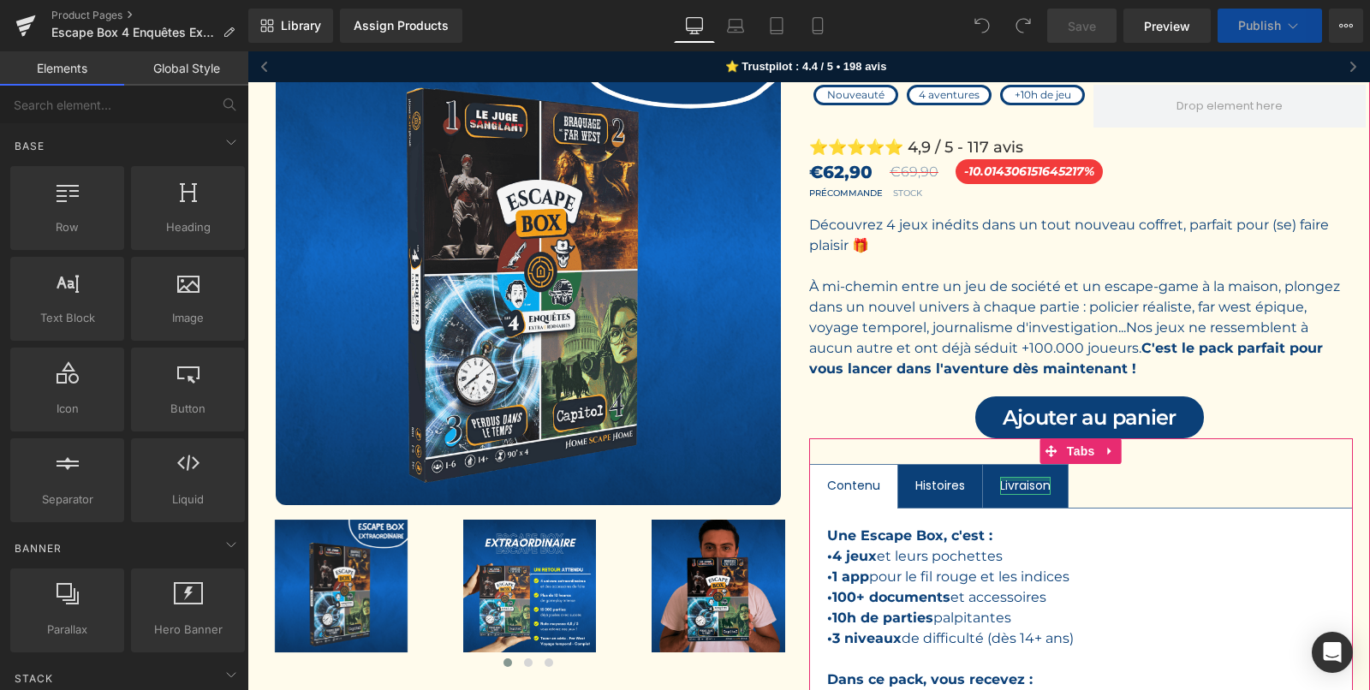
click at [1037, 477] on div at bounding box center [1025, 479] width 51 height 4
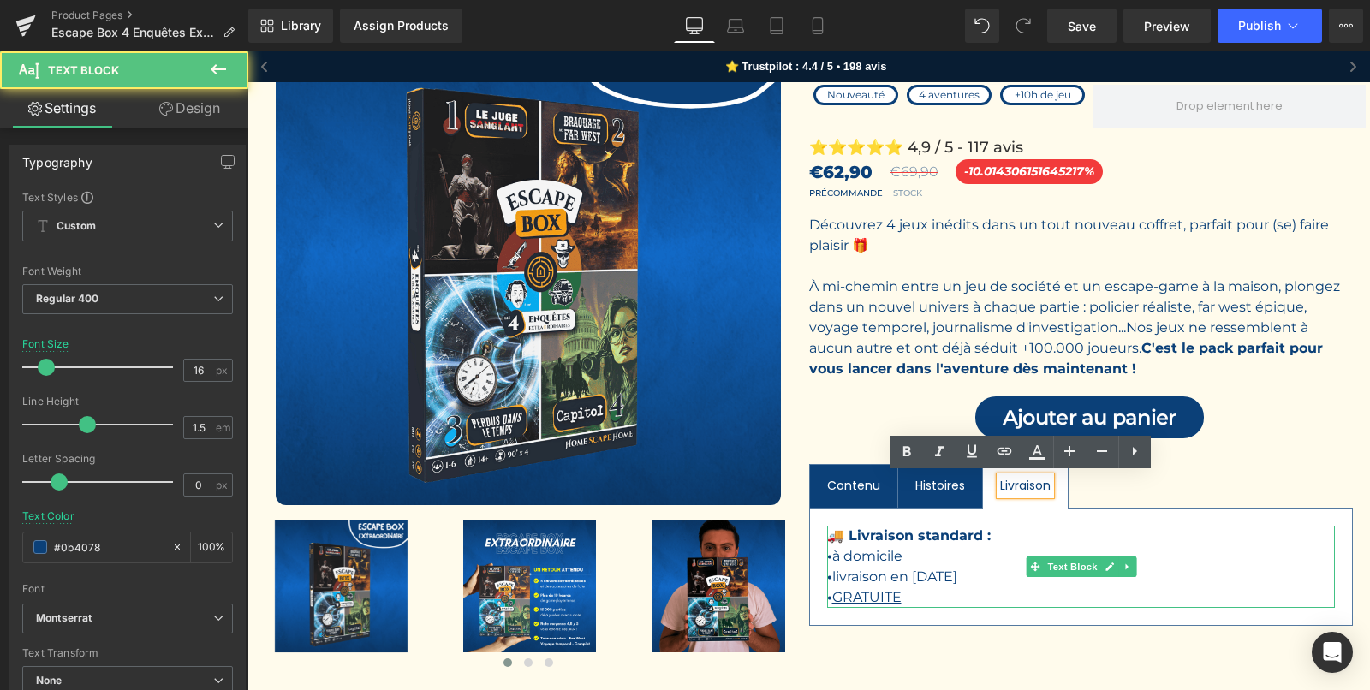
click at [935, 569] on span "livraison en septembre 2025" at bounding box center [894, 576] width 125 height 16
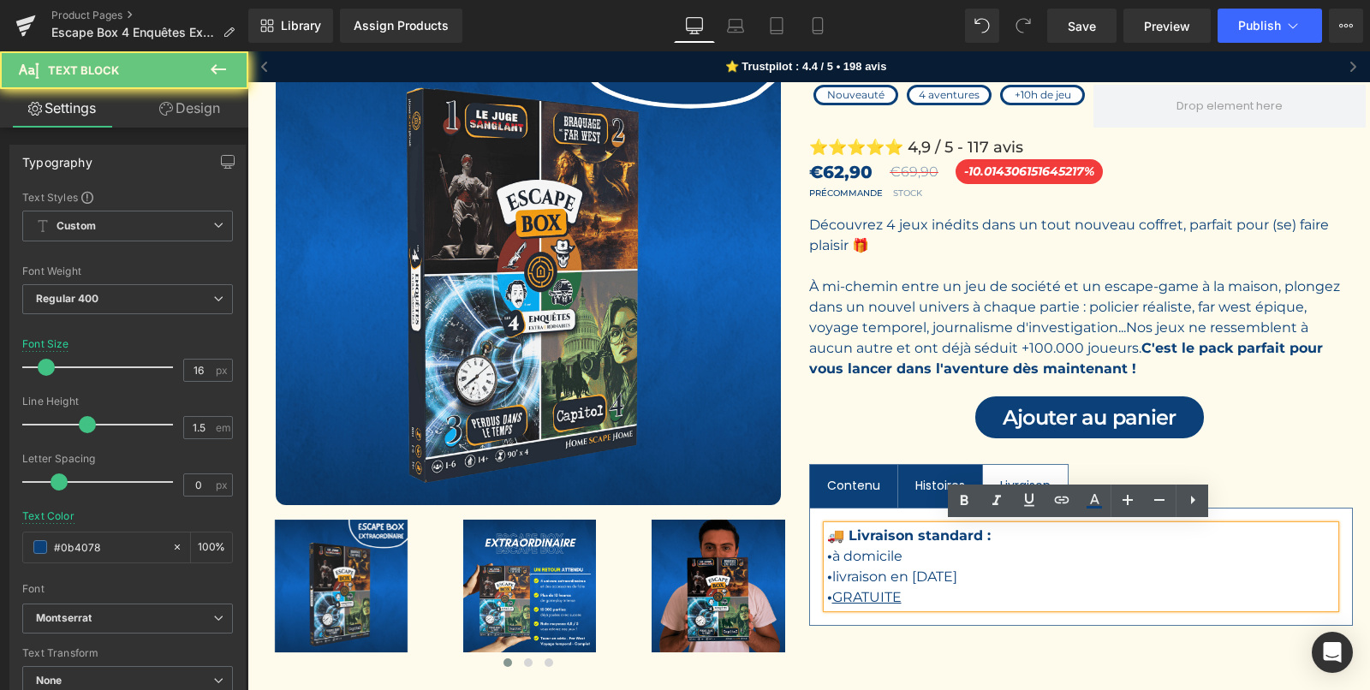
click at [935, 569] on span "livraison en septembre 2025" at bounding box center [894, 576] width 125 height 16
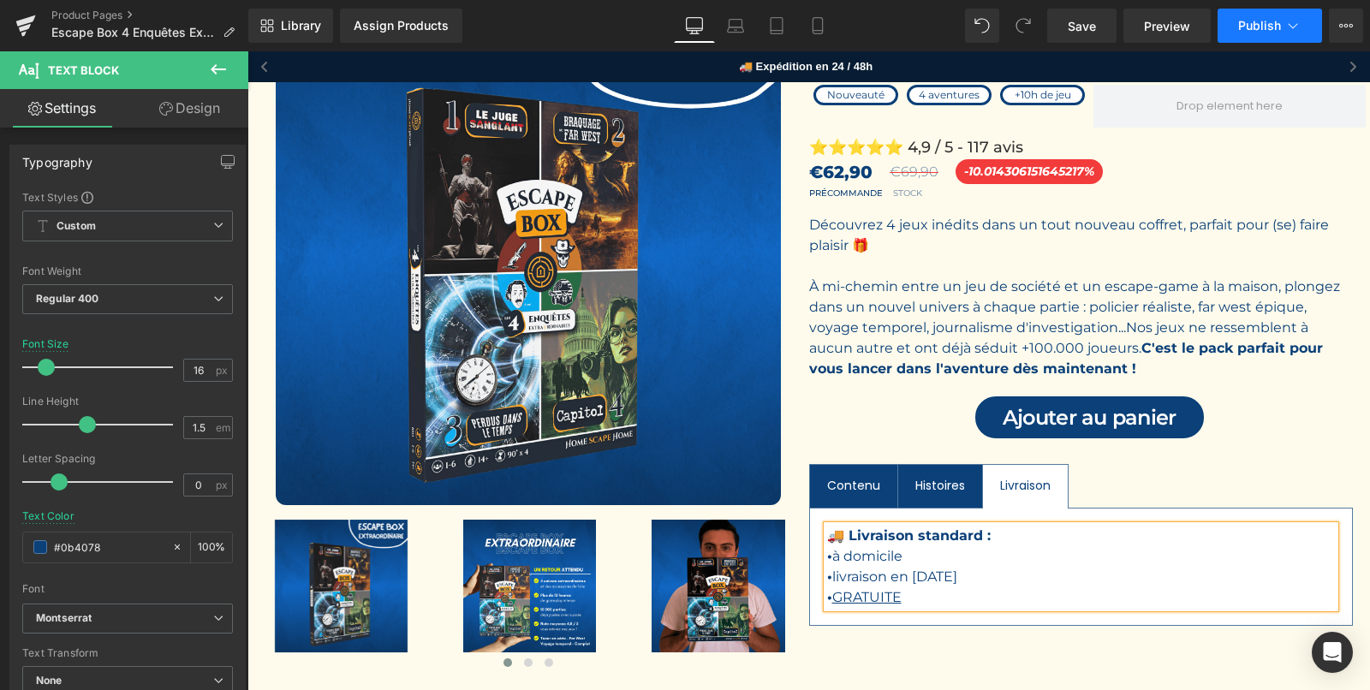
click at [1275, 23] on span "Publish" at bounding box center [1259, 26] width 43 height 14
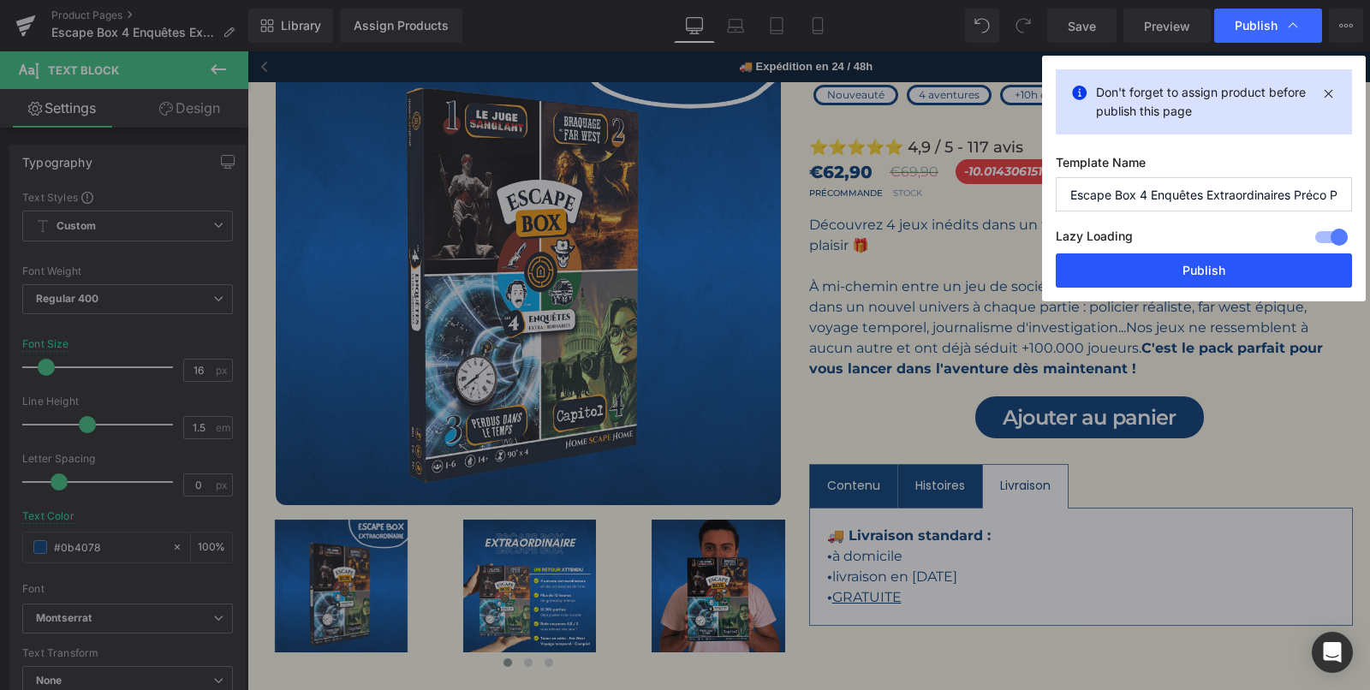
click at [1165, 273] on button "Publish" at bounding box center [1203, 270] width 296 height 34
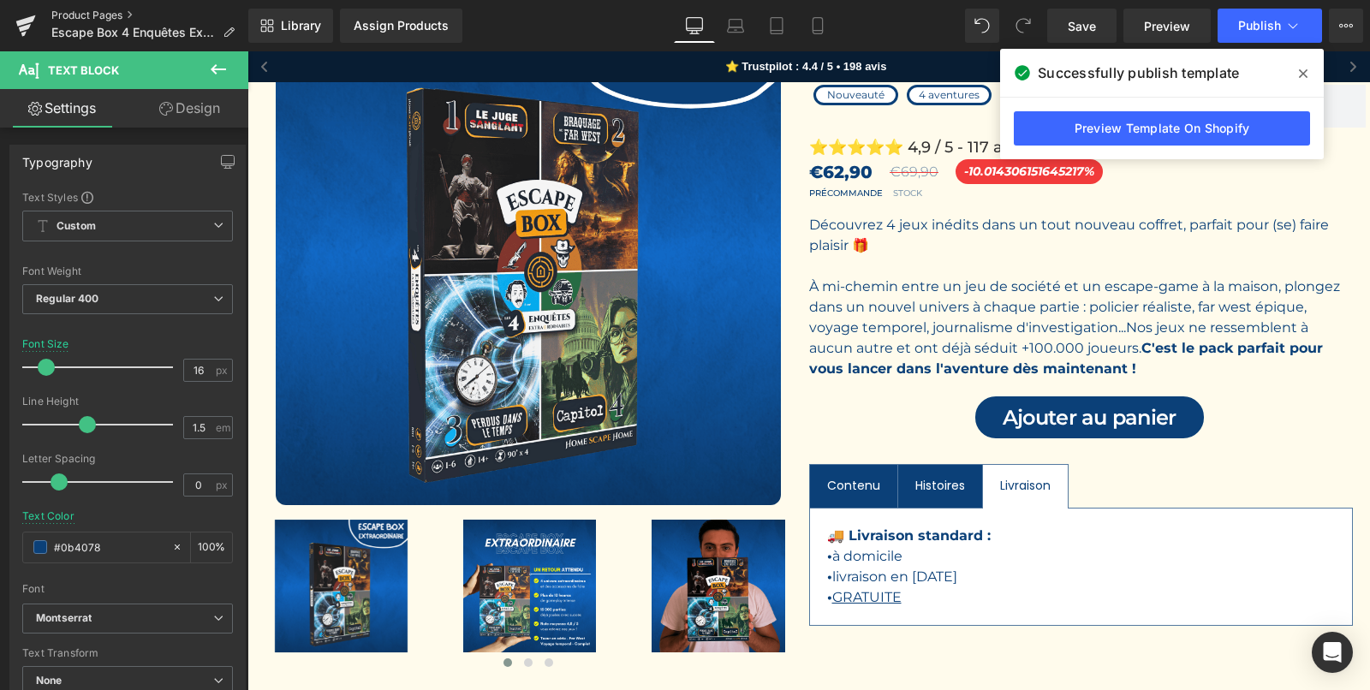
click at [96, 15] on link "Product Pages" at bounding box center [149, 16] width 197 height 14
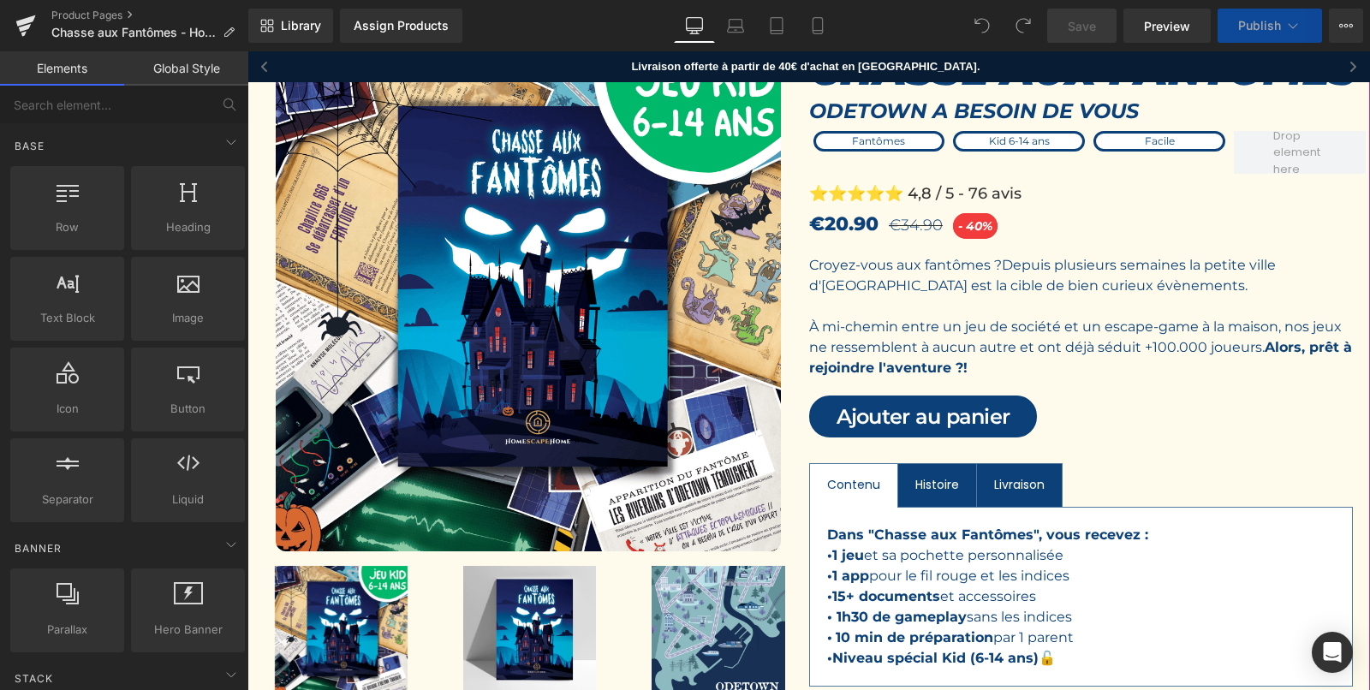
scroll to position [193, 0]
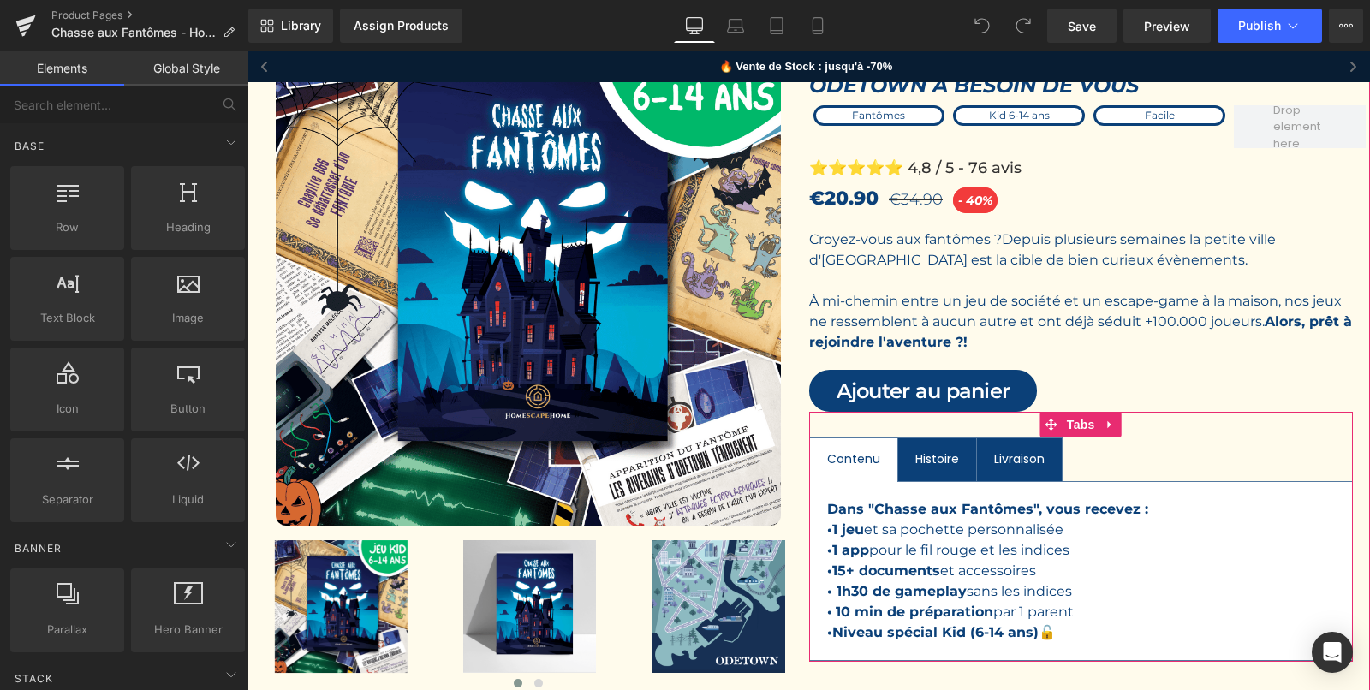
click at [1029, 462] on div "Livraison Text Block" at bounding box center [1019, 459] width 51 height 18
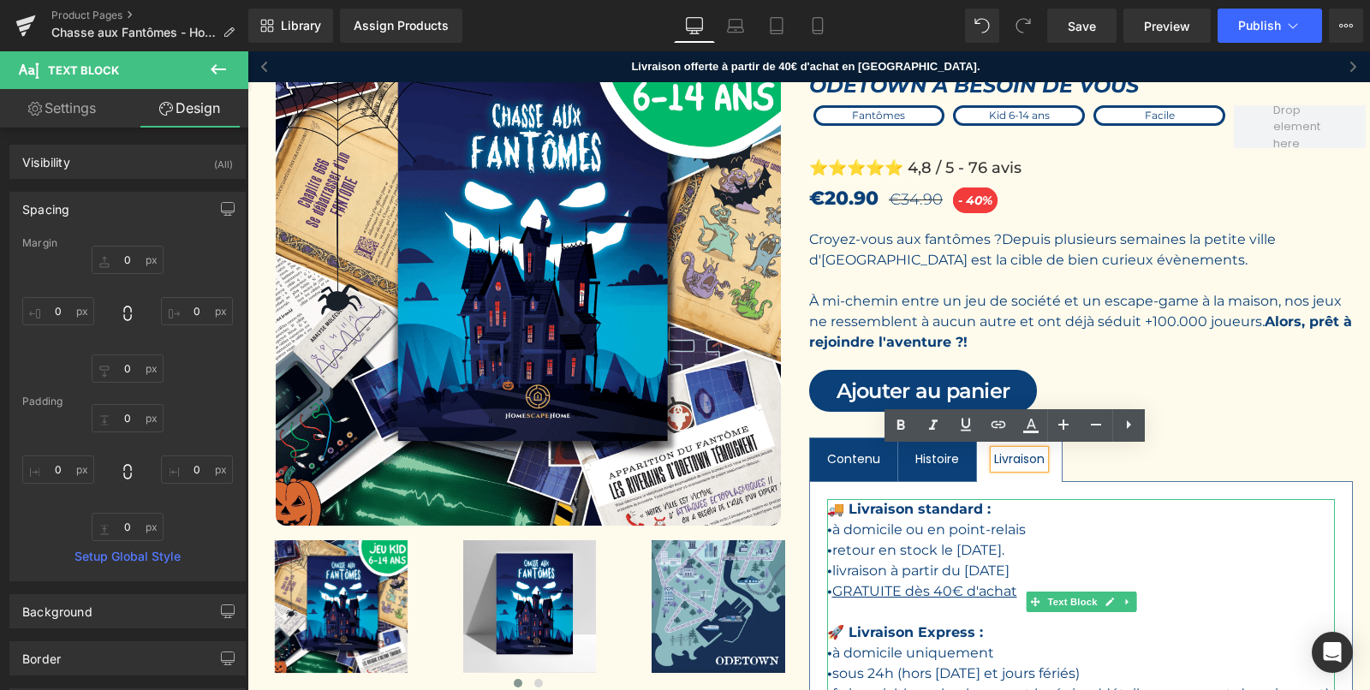
click at [853, 550] on p "• retour en stock le [DATE]." at bounding box center [1081, 550] width 508 height 21
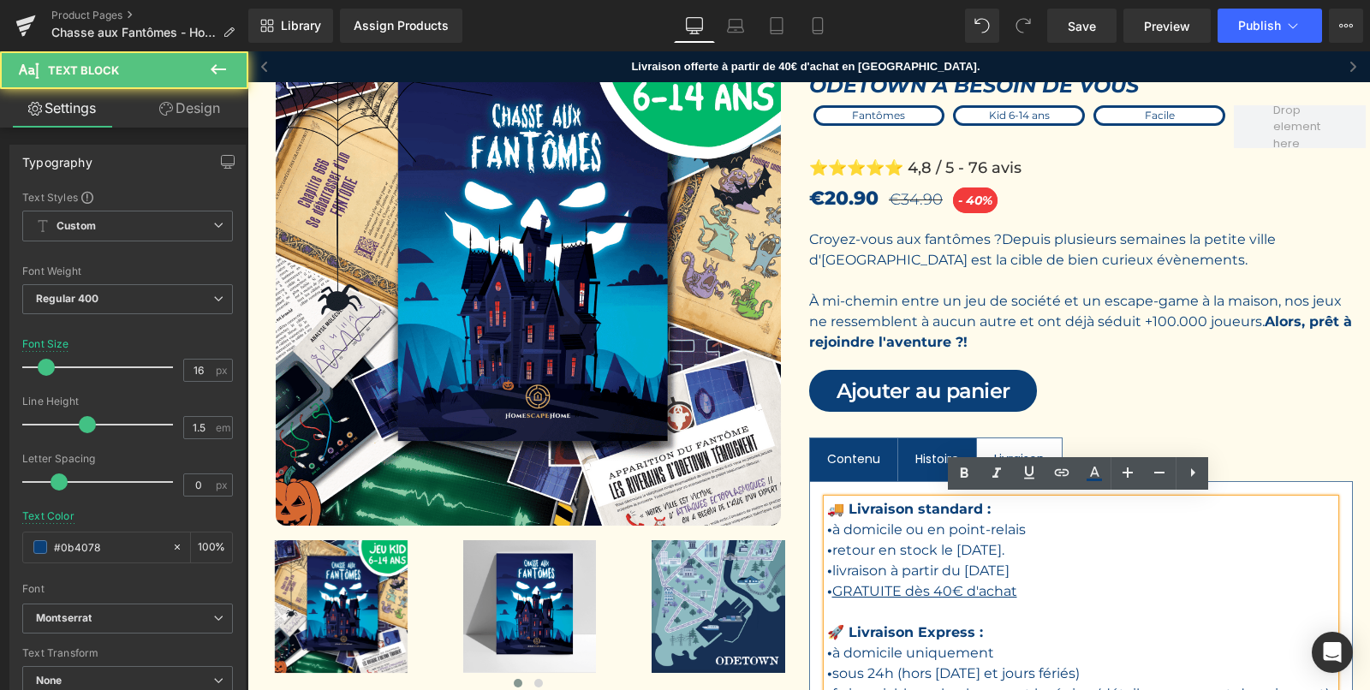
click at [838, 550] on p "• retour en stock le [DATE]." at bounding box center [1081, 550] width 508 height 21
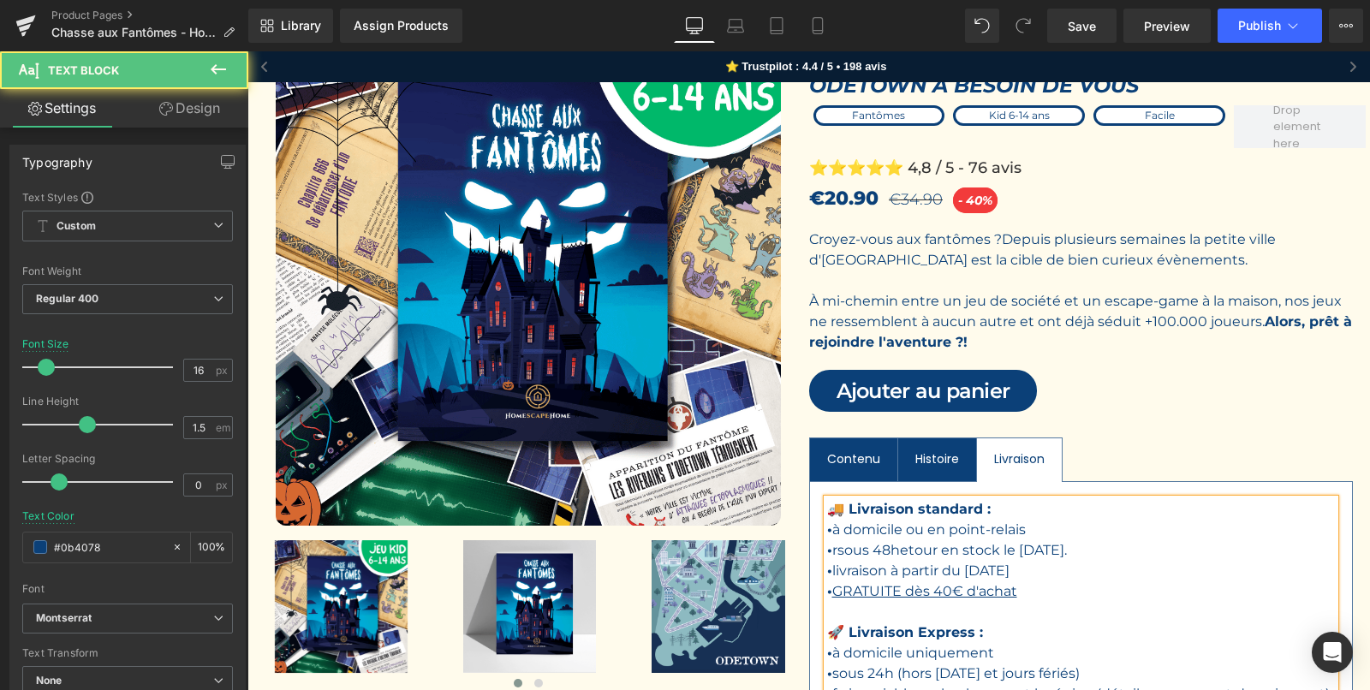
click at [836, 549] on p "• rsous 48hetour en stock le [DATE]." at bounding box center [1081, 550] width 508 height 21
drag, startPoint x: 1058, startPoint y: 571, endPoint x: 895, endPoint y: 548, distance: 165.1
click at [895, 548] on div "🚚 Livraison standard : • à domicile ou en [GEOGRAPHIC_DATA] • sous 48hetour en …" at bounding box center [1081, 601] width 508 height 205
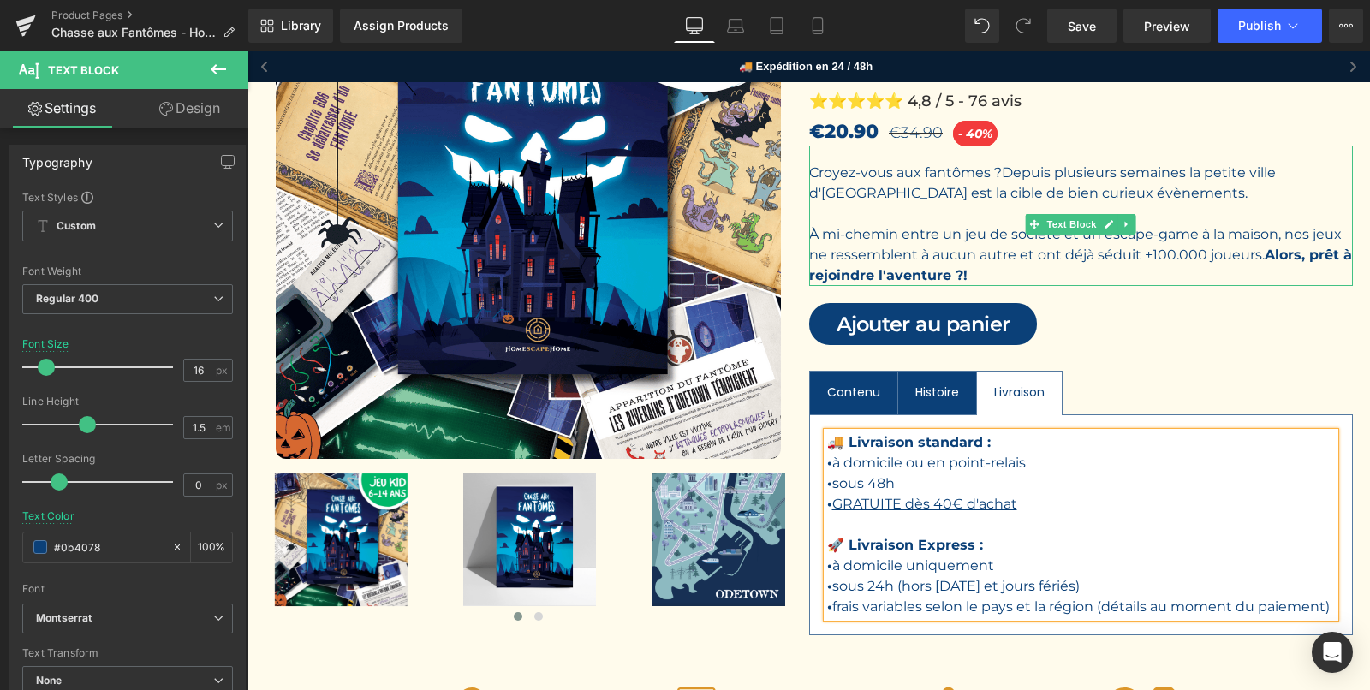
scroll to position [261, 0]
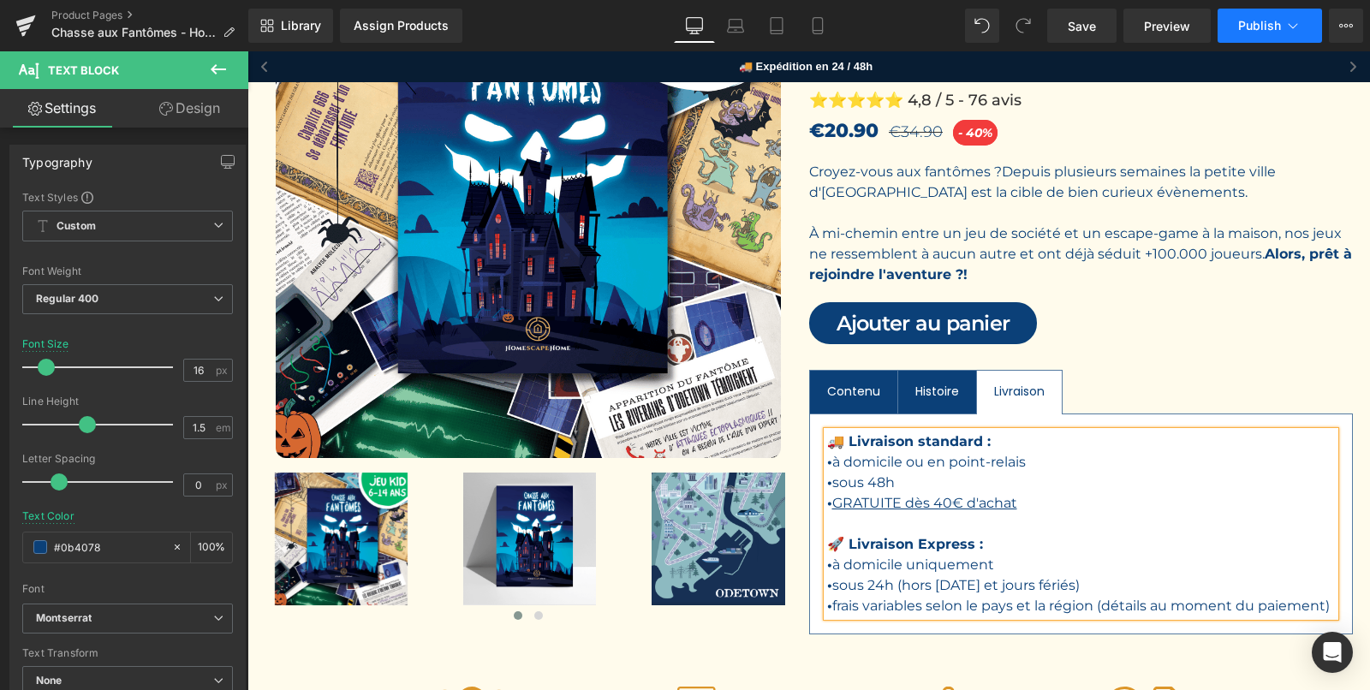
click at [1285, 24] on icon at bounding box center [1292, 25] width 17 height 17
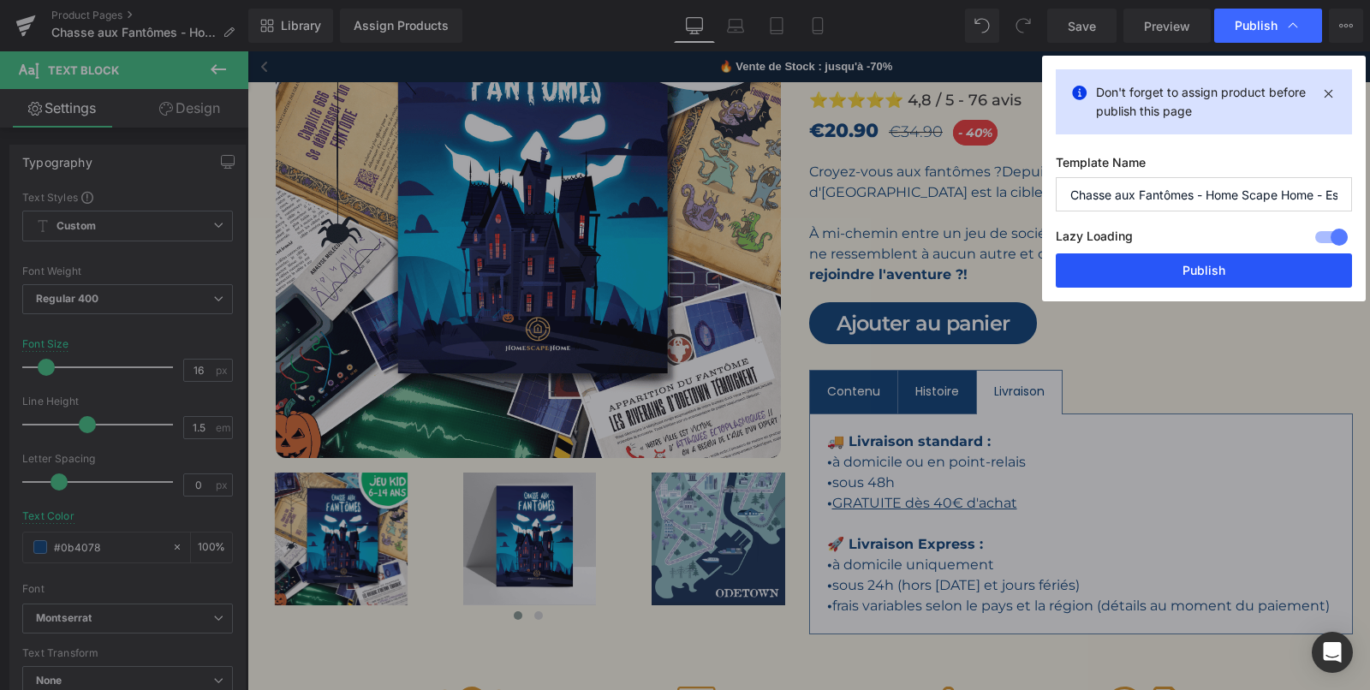
click at [1192, 279] on button "Publish" at bounding box center [1203, 270] width 296 height 34
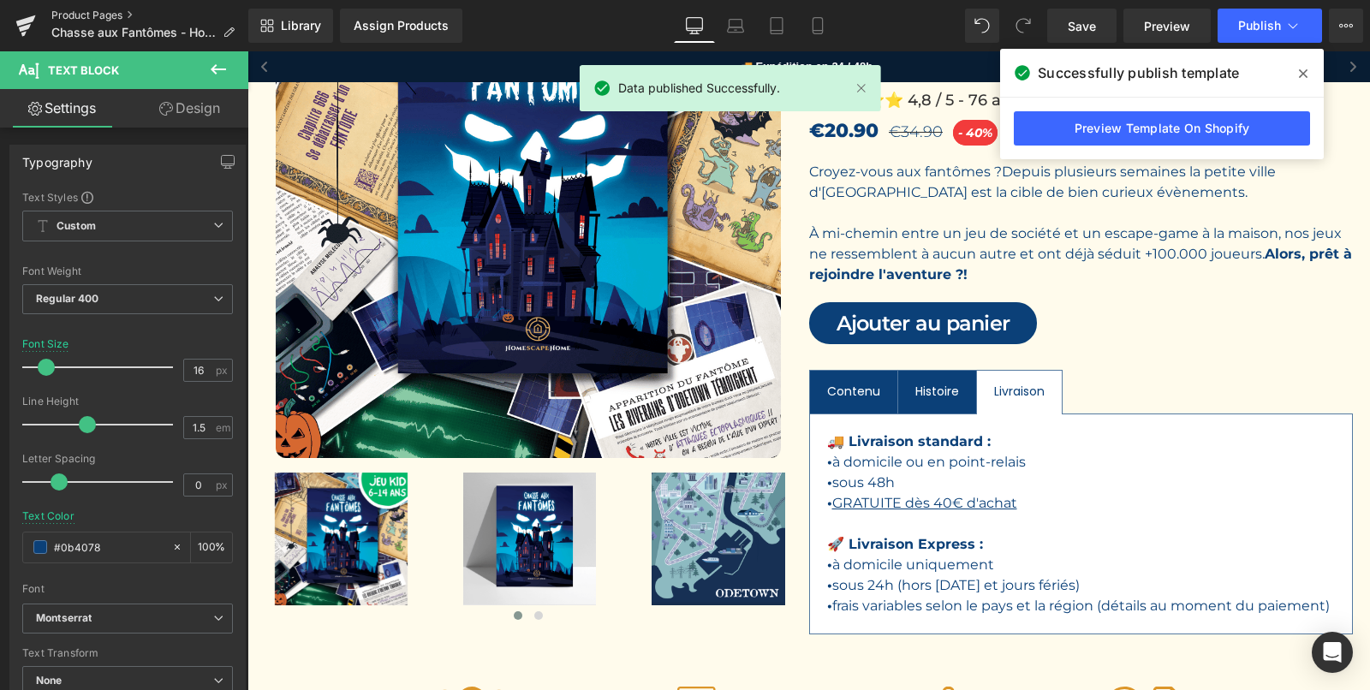
click at [79, 15] on link "Product Pages" at bounding box center [149, 16] width 197 height 14
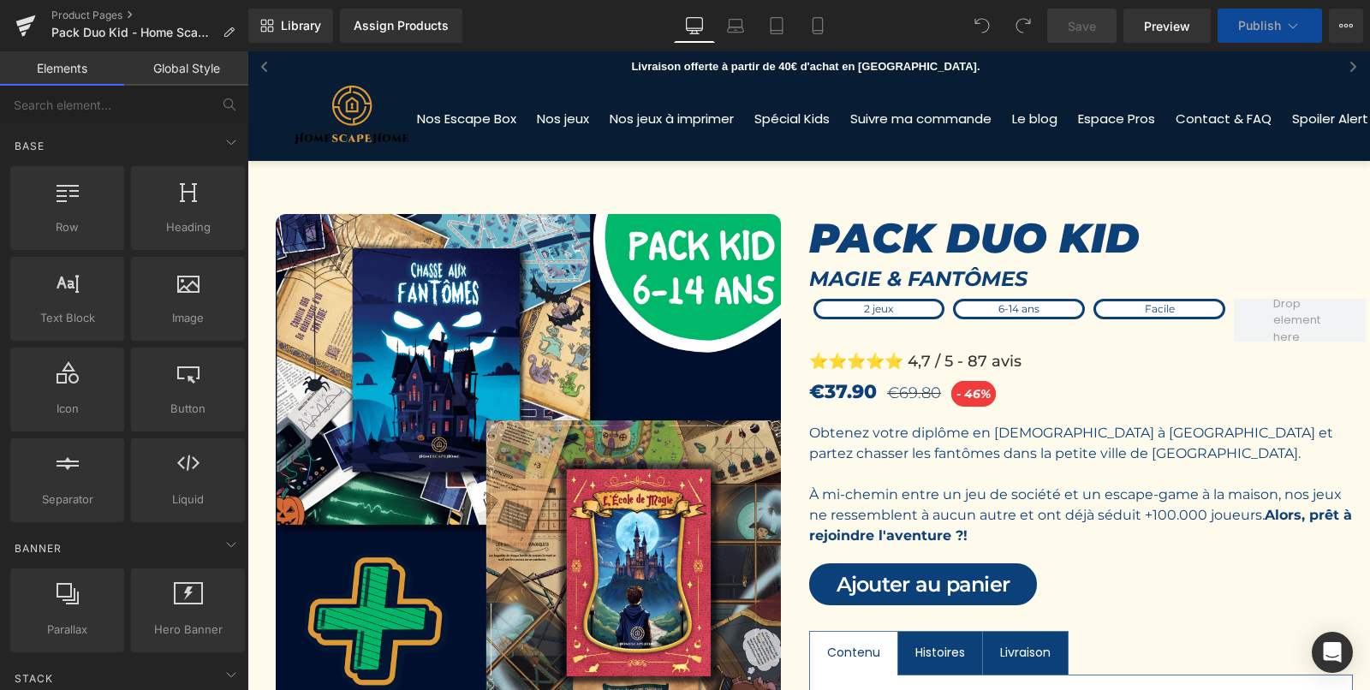
click at [1004, 648] on div "Livraison" at bounding box center [1025, 653] width 51 height 18
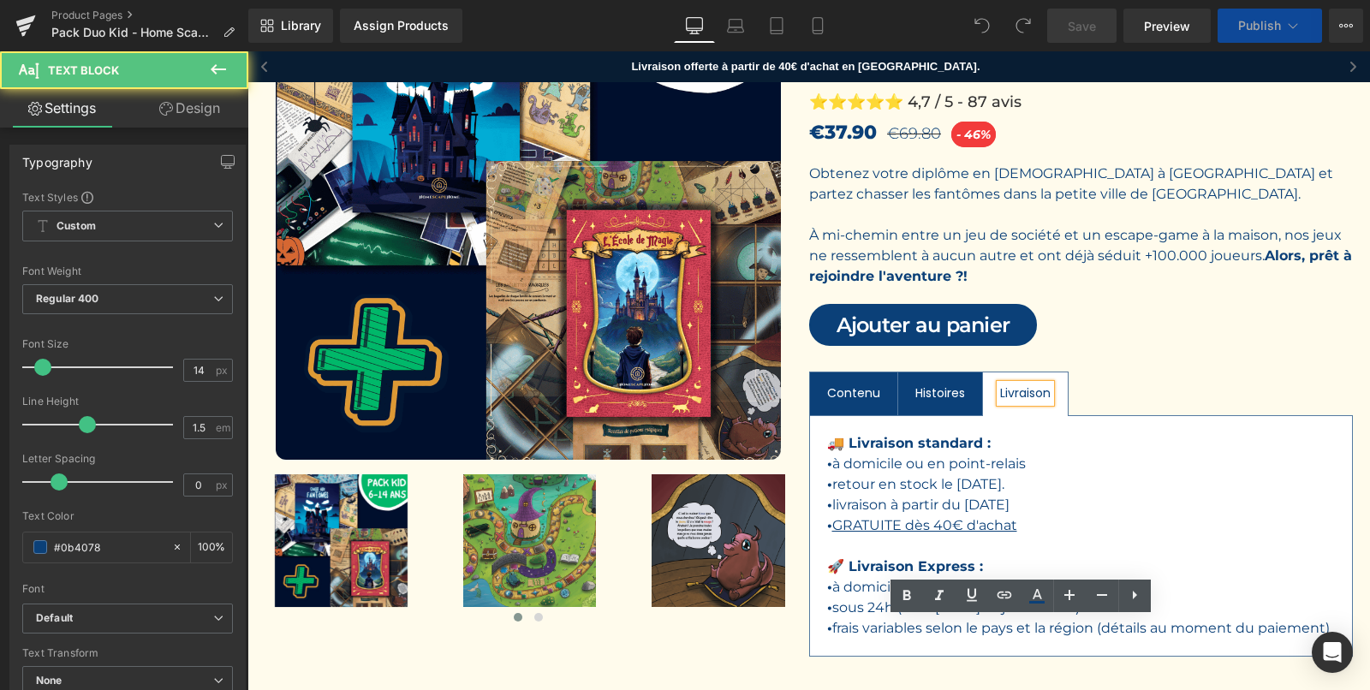
scroll to position [314, 0]
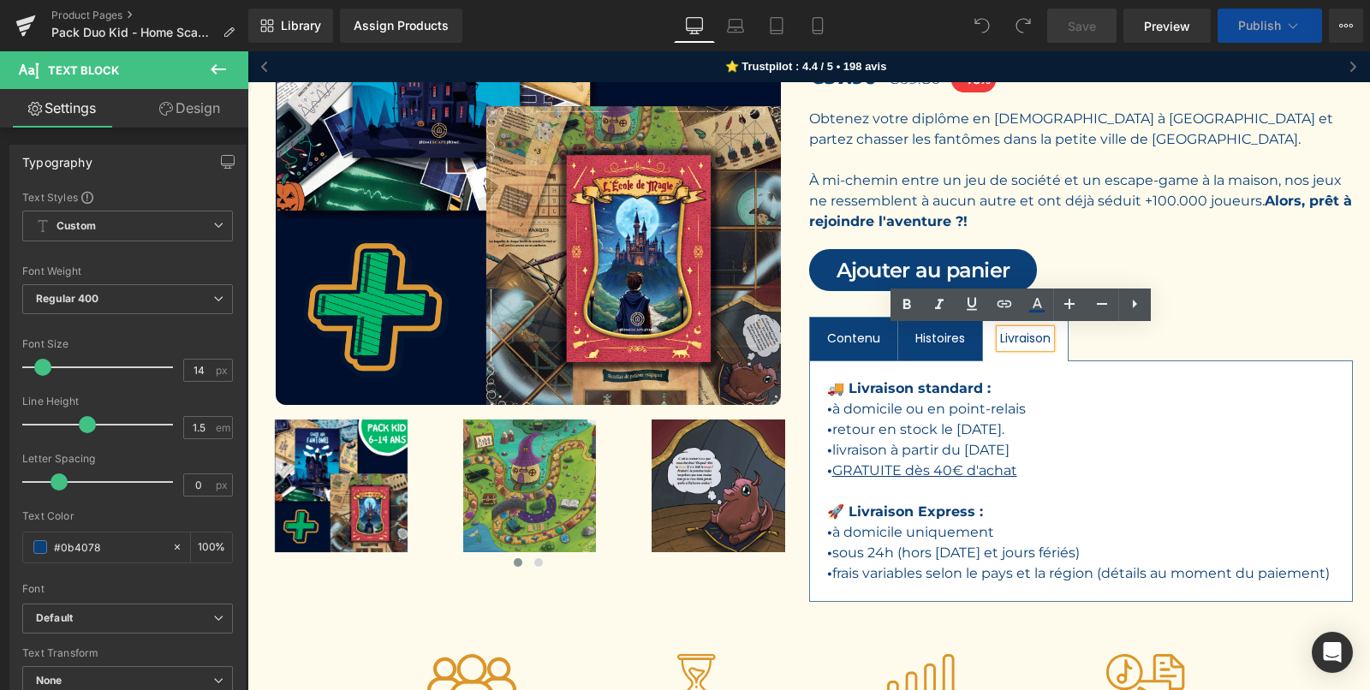
click at [880, 413] on p "• à domicile ou en [GEOGRAPHIC_DATA]" at bounding box center [1081, 409] width 508 height 21
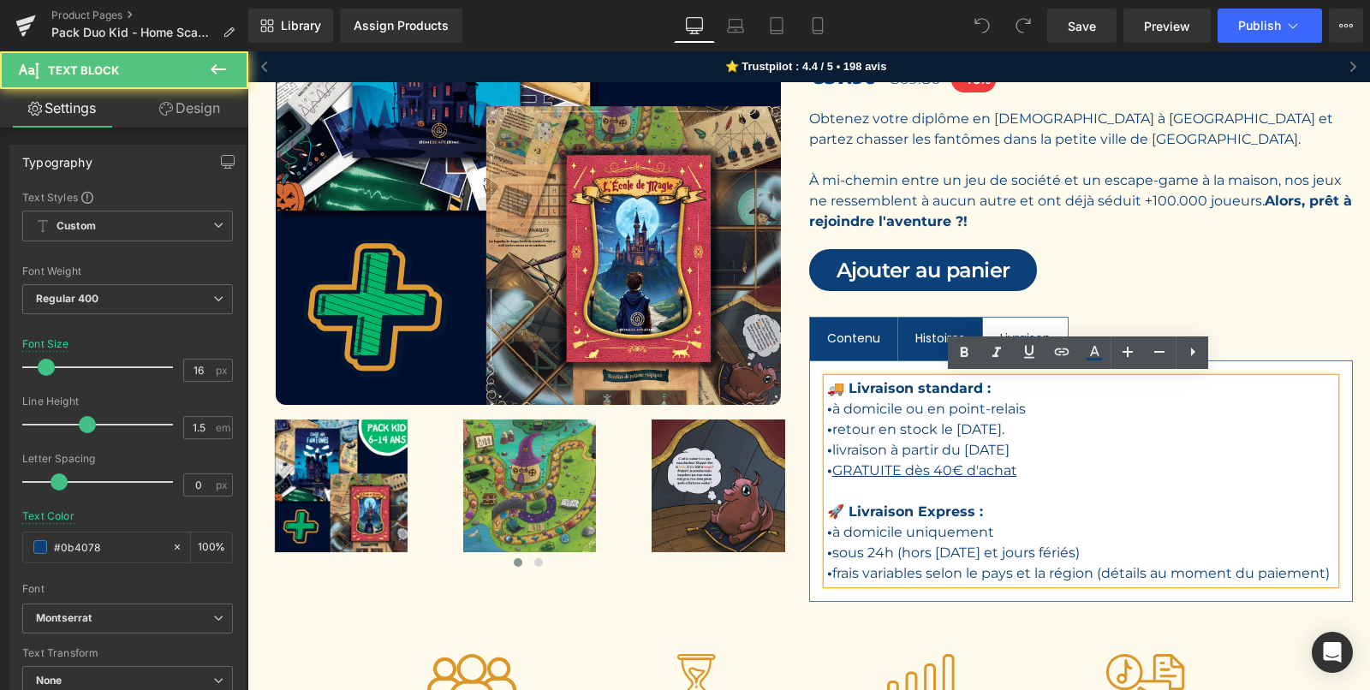
click at [838, 425] on p "• retour en stock le [DATE]." at bounding box center [1081, 429] width 508 height 21
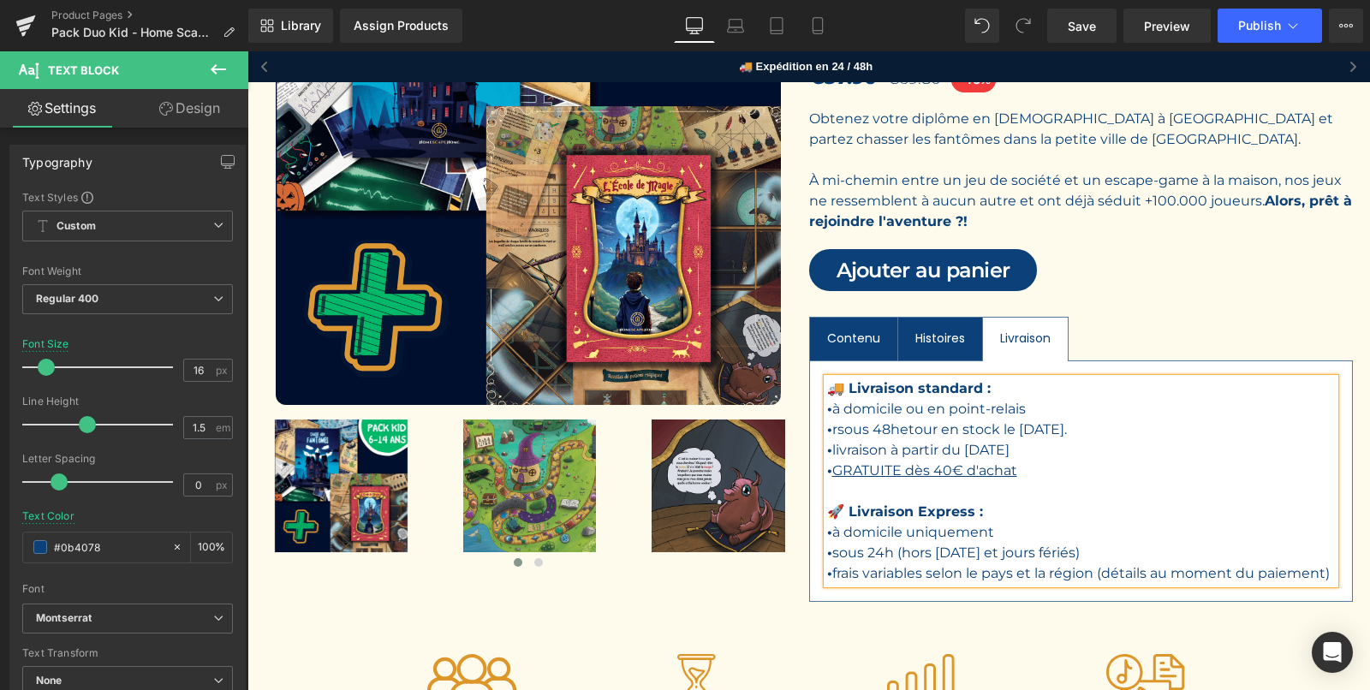
click at [838, 431] on p "• rsous 48hetour en stock le [DATE]." at bounding box center [1081, 429] width 508 height 21
drag, startPoint x: 894, startPoint y: 426, endPoint x: 1047, endPoint y: 437, distance: 153.6
click at [1047, 437] on div "🚚 Livraison standard : • à domicile ou en [GEOGRAPHIC_DATA] • sous 48hetour en …" at bounding box center [1081, 480] width 508 height 205
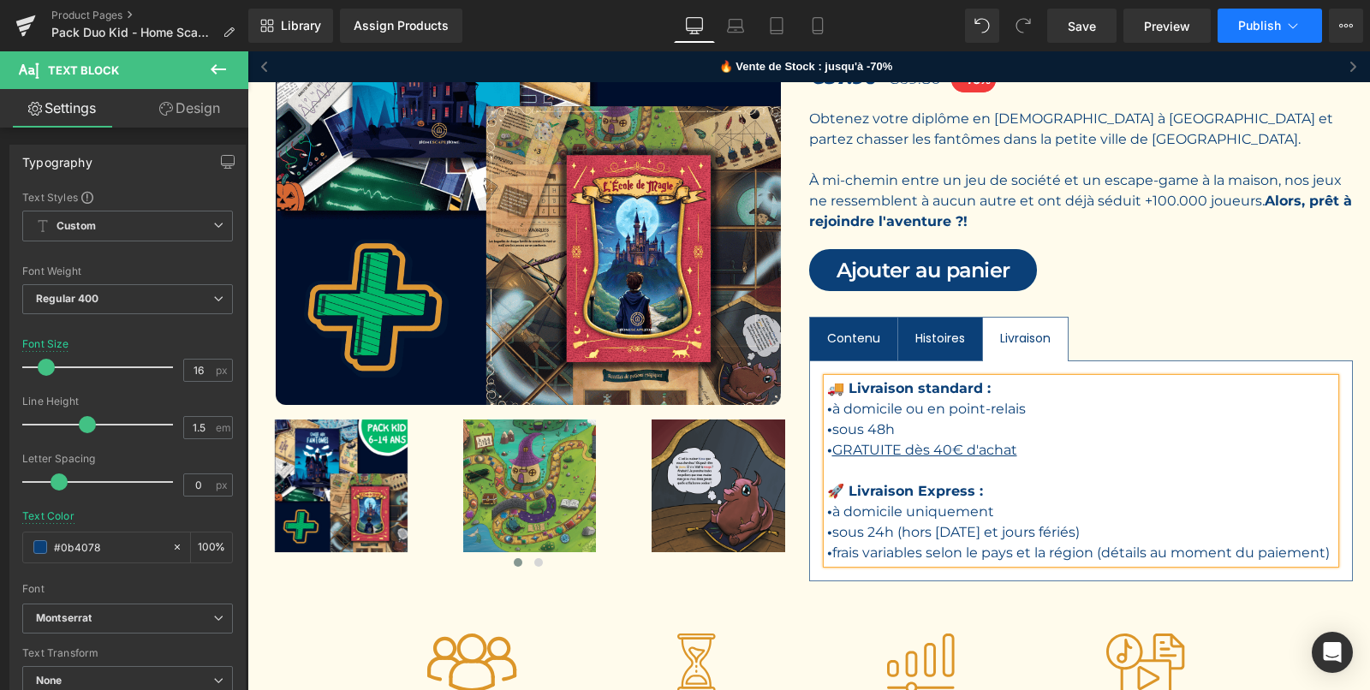
click at [1281, 23] on button "Publish" at bounding box center [1269, 26] width 104 height 34
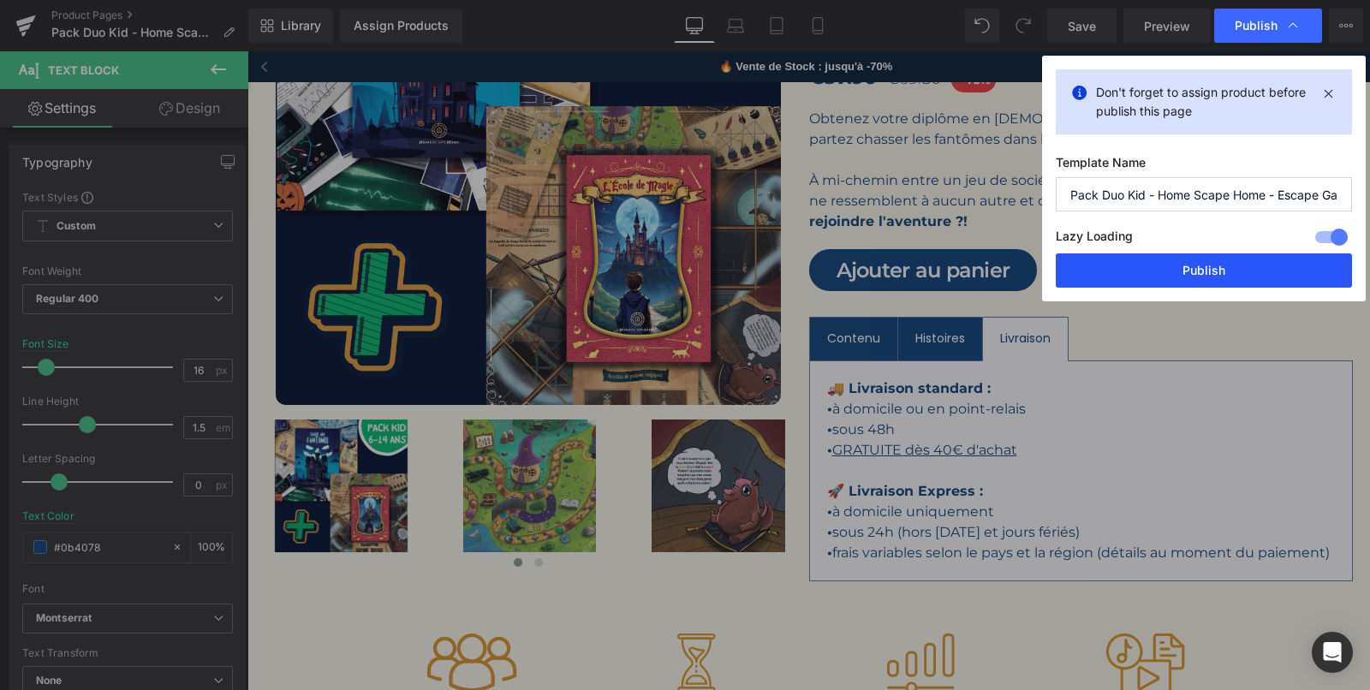
click at [1171, 270] on button "Publish" at bounding box center [1203, 270] width 296 height 34
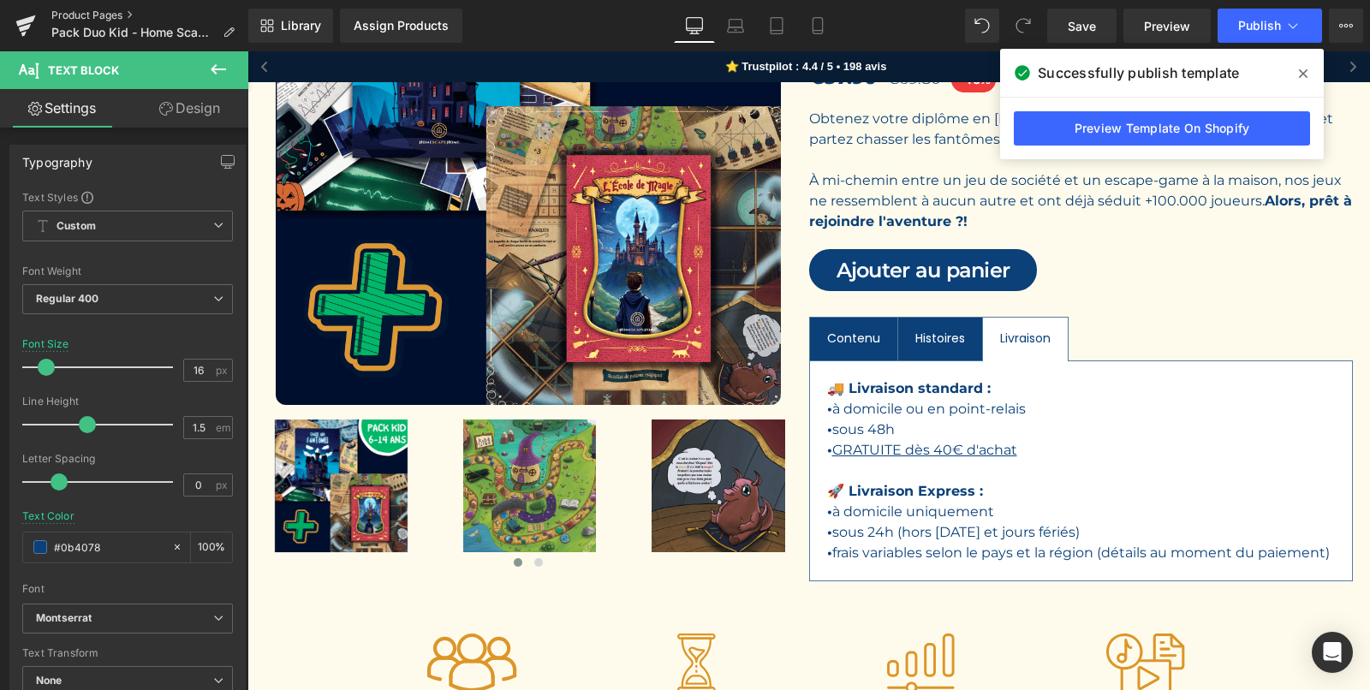
click at [98, 12] on link "Product Pages" at bounding box center [149, 16] width 197 height 14
